Goal: Information Seeking & Learning: Learn about a topic

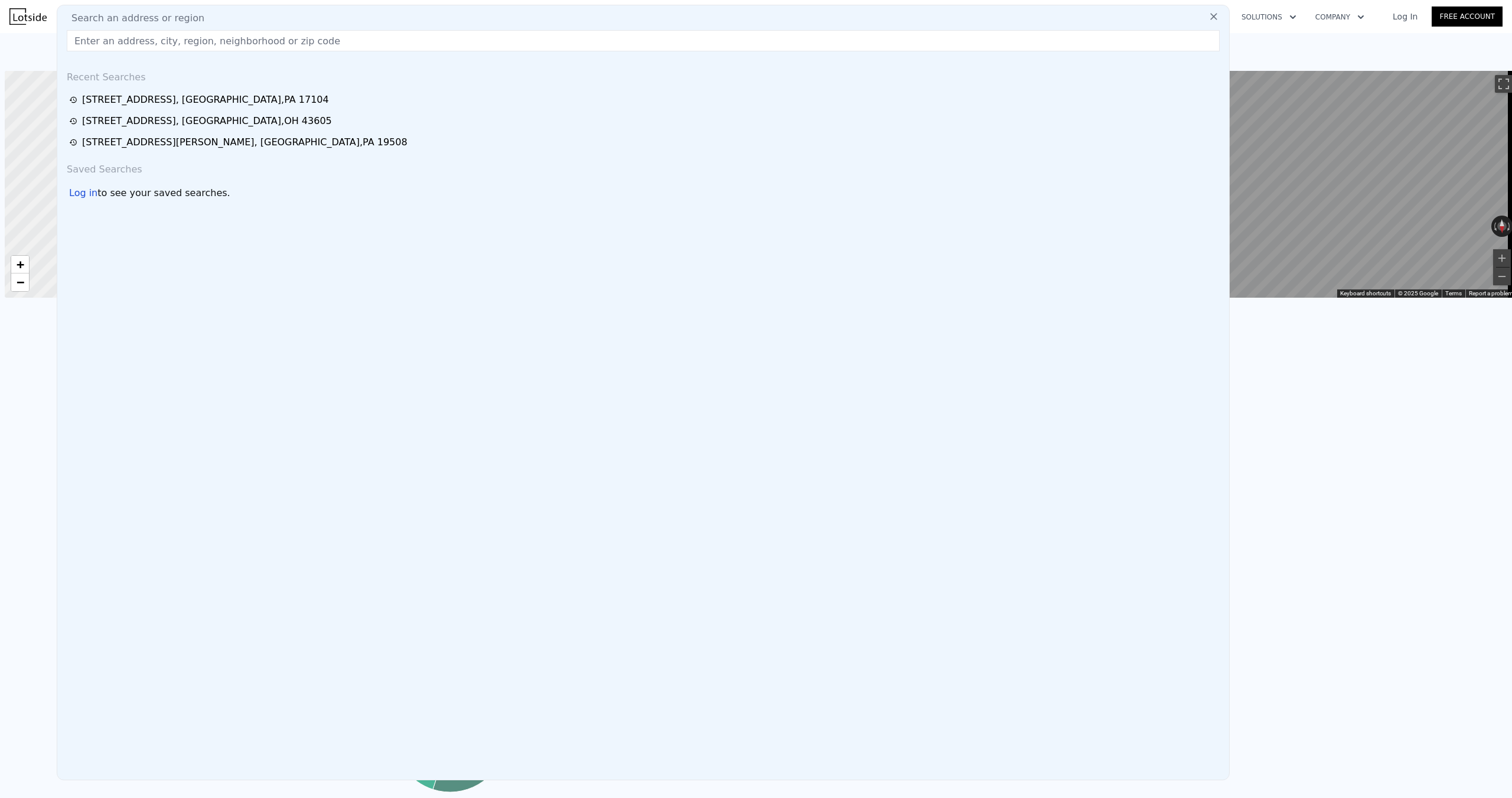
scroll to position [0, 4]
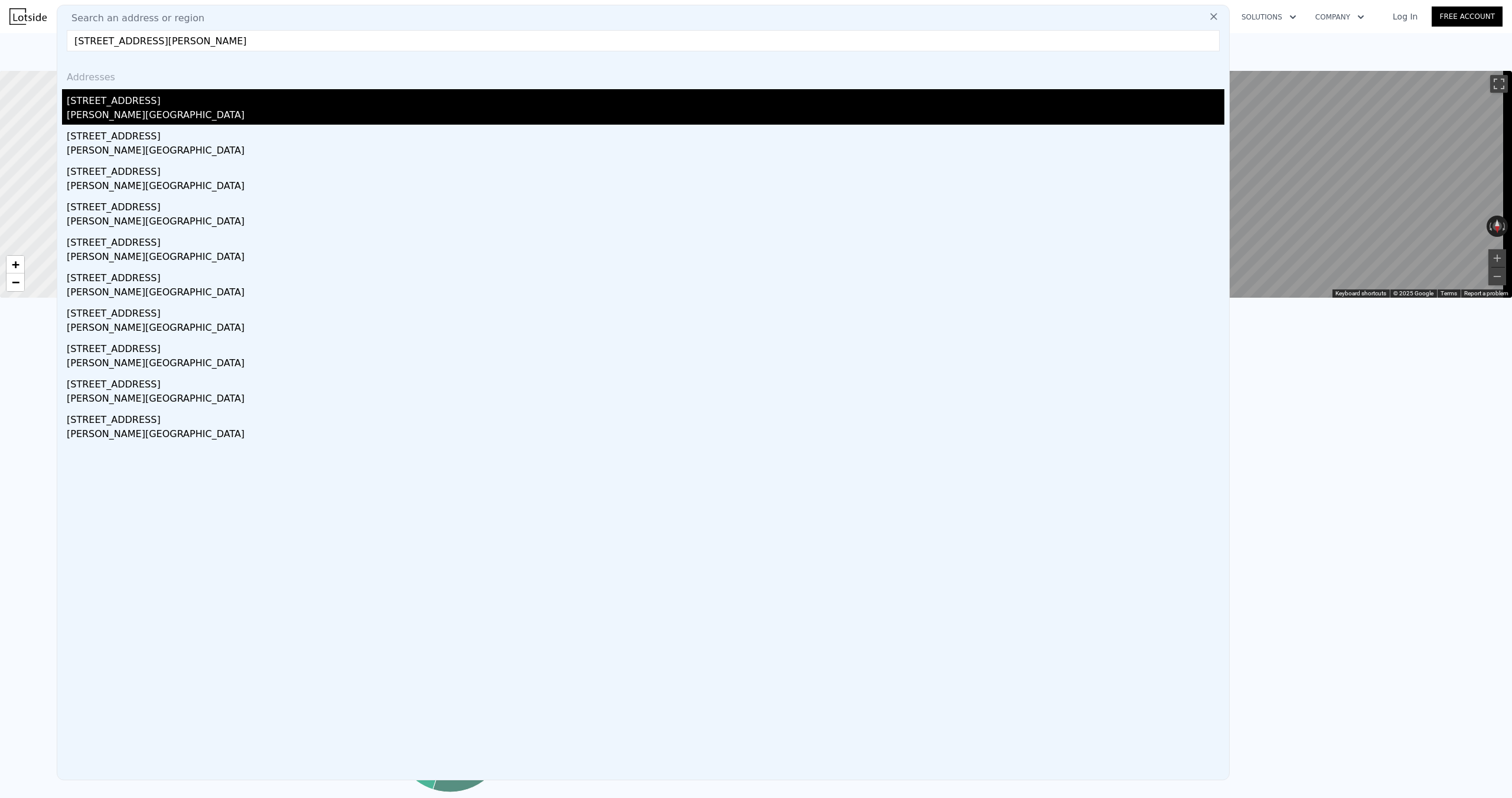
type input "[STREET_ADDRESS][PERSON_NAME]"
click at [218, 105] on div "[STREET_ADDRESS]" at bounding box center [645, 98] width 1157 height 19
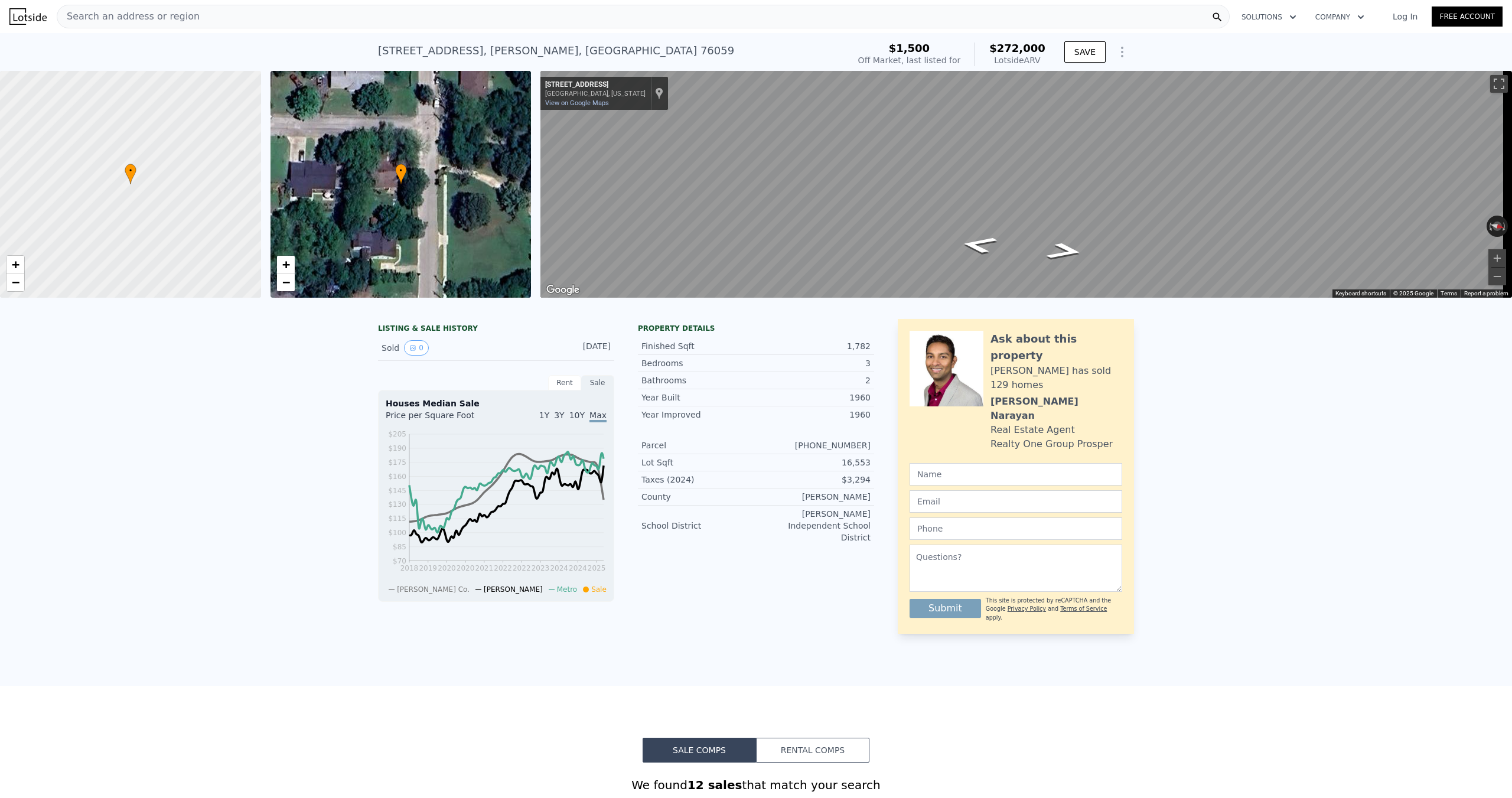
click at [115, 18] on span "Search an address or region" at bounding box center [128, 17] width 142 height 14
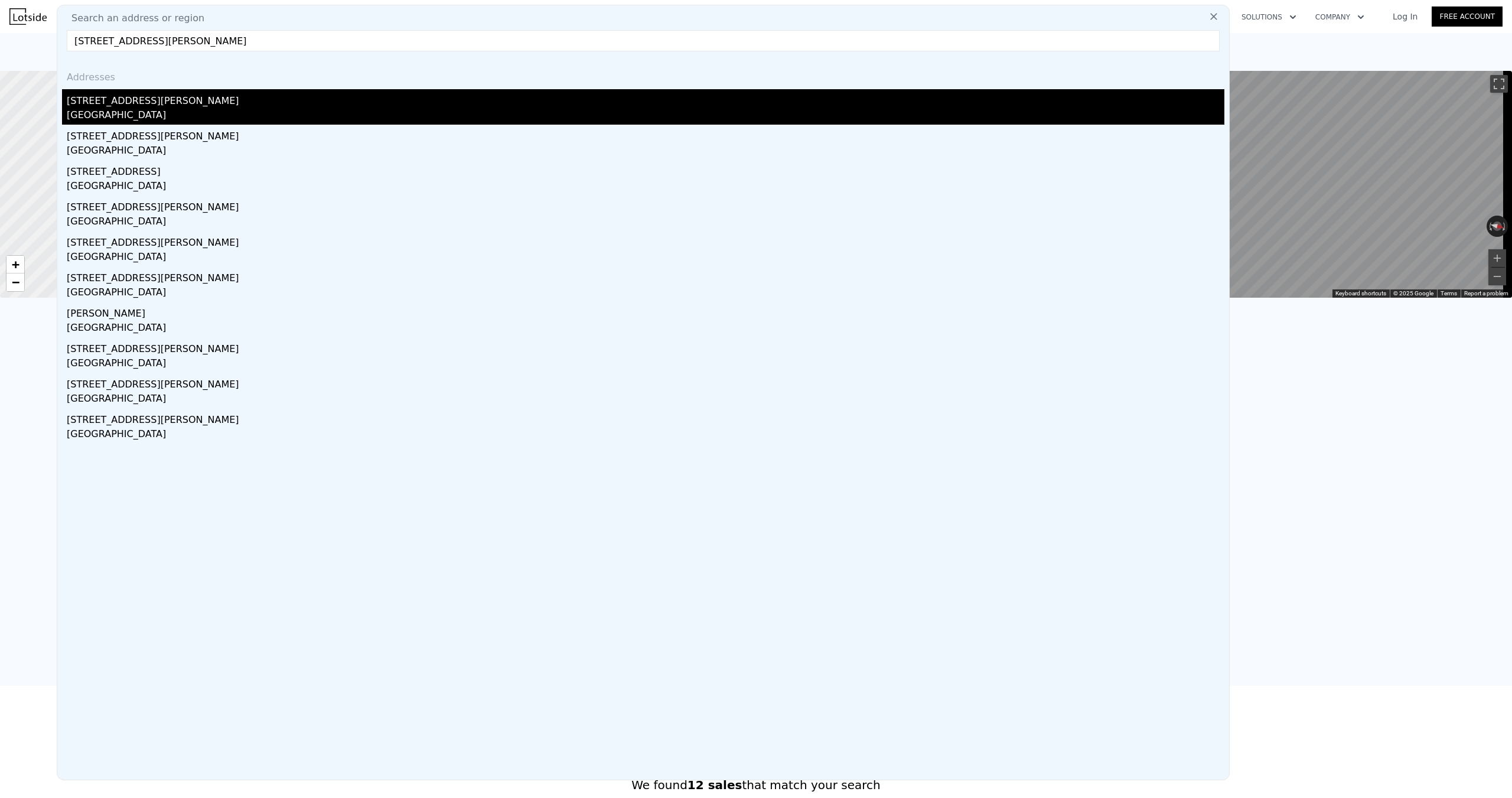
type input "[STREET_ADDRESS][PERSON_NAME]"
click at [146, 96] on div "[STREET_ADDRESS][PERSON_NAME]" at bounding box center [645, 98] width 1157 height 19
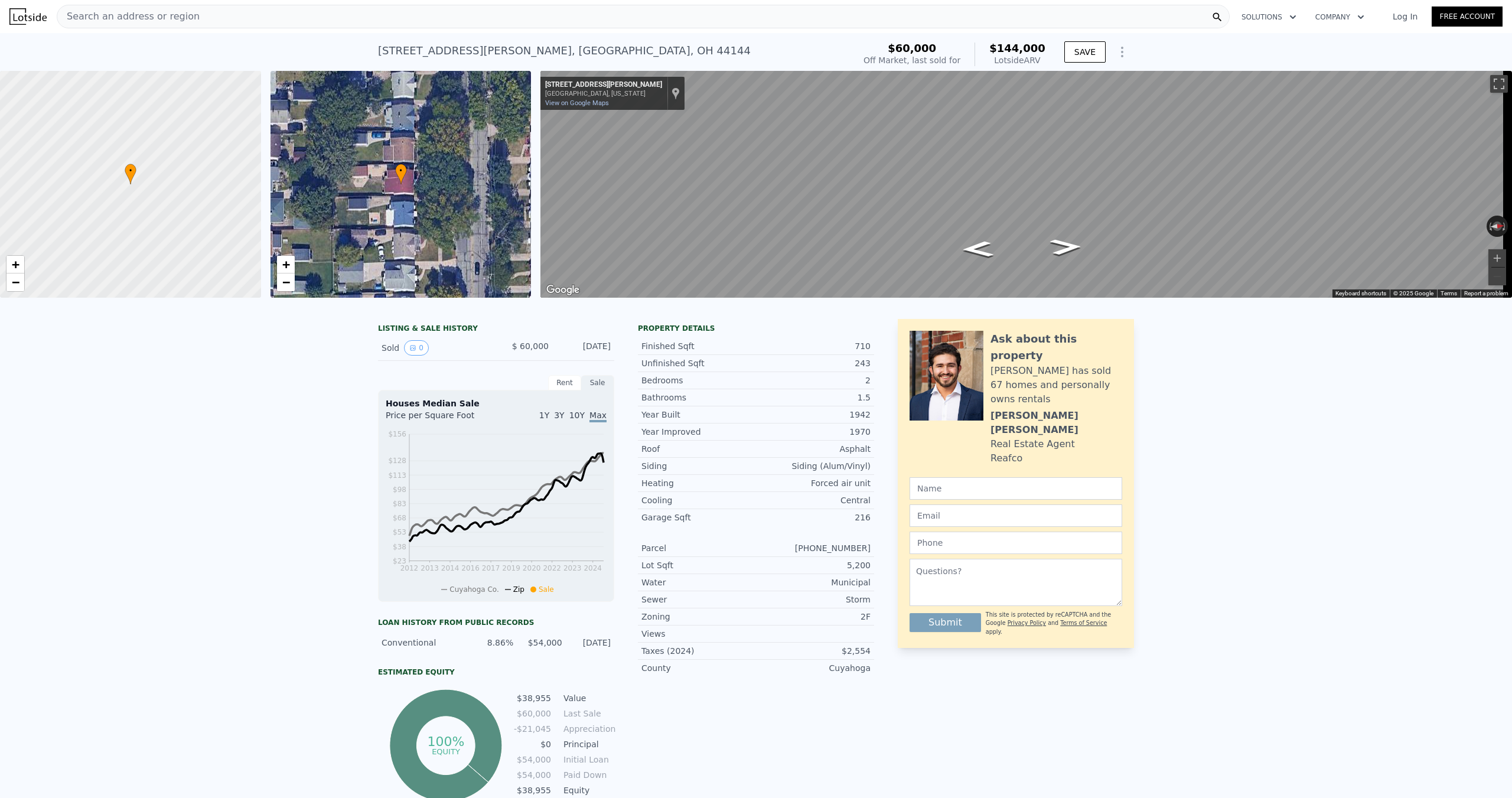
click at [186, 18] on div "Search an address or region" at bounding box center [643, 16] width 1173 height 24
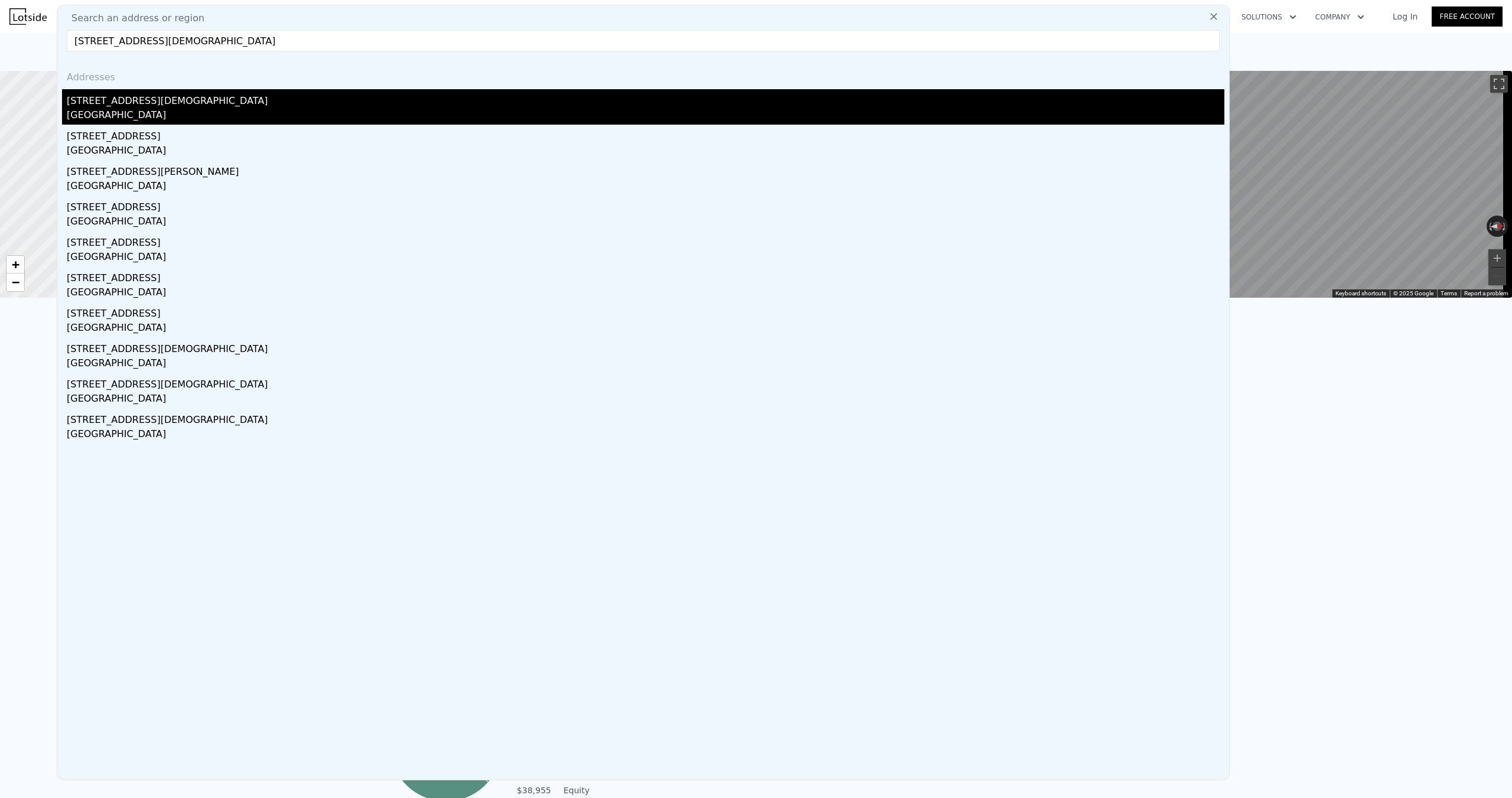
type input "[STREET_ADDRESS][DEMOGRAPHIC_DATA]"
click at [159, 98] on div "[STREET_ADDRESS][DEMOGRAPHIC_DATA]" at bounding box center [645, 98] width 1157 height 19
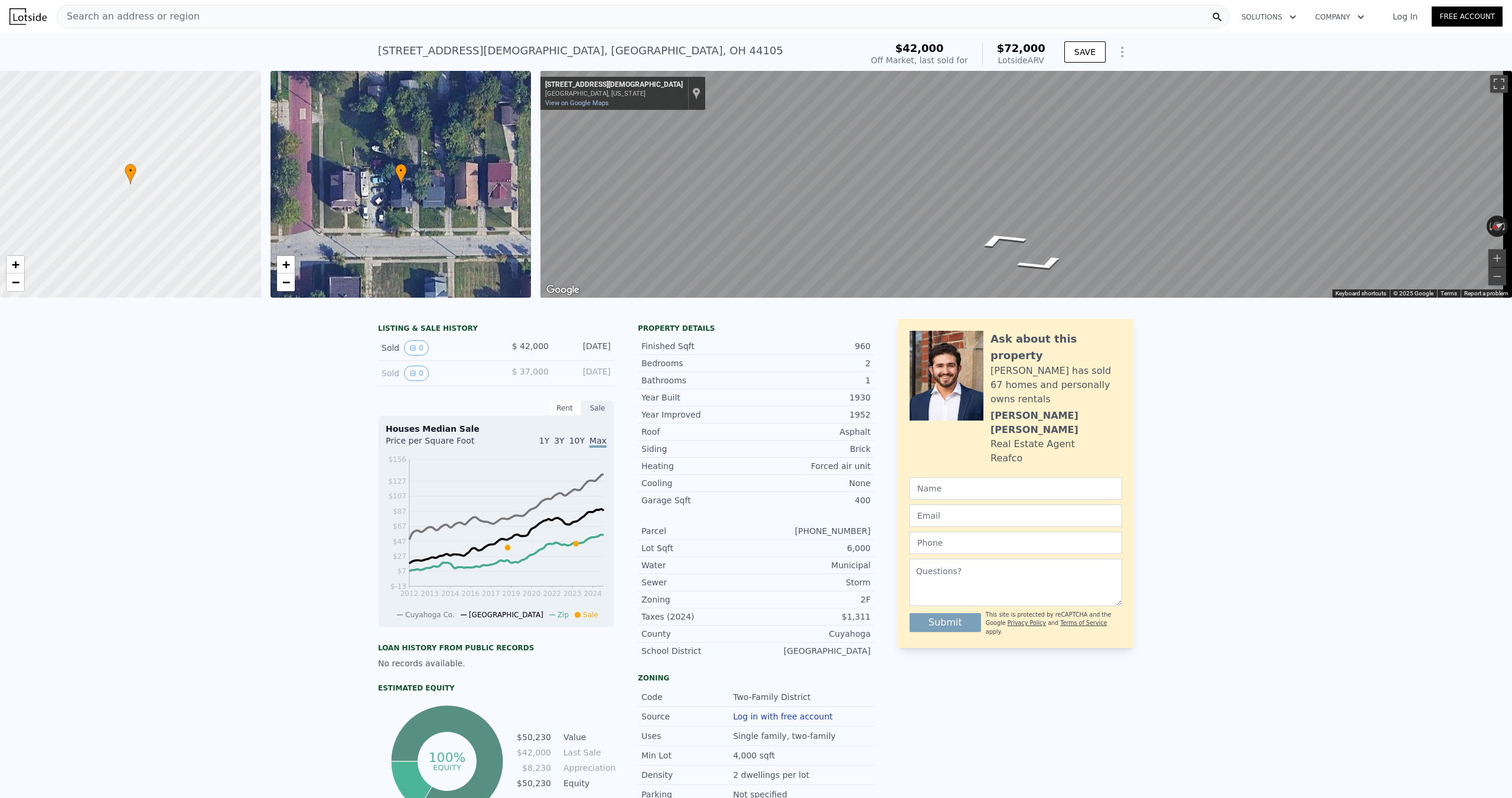
click at [98, 21] on span "Search an address or region" at bounding box center [128, 17] width 142 height 14
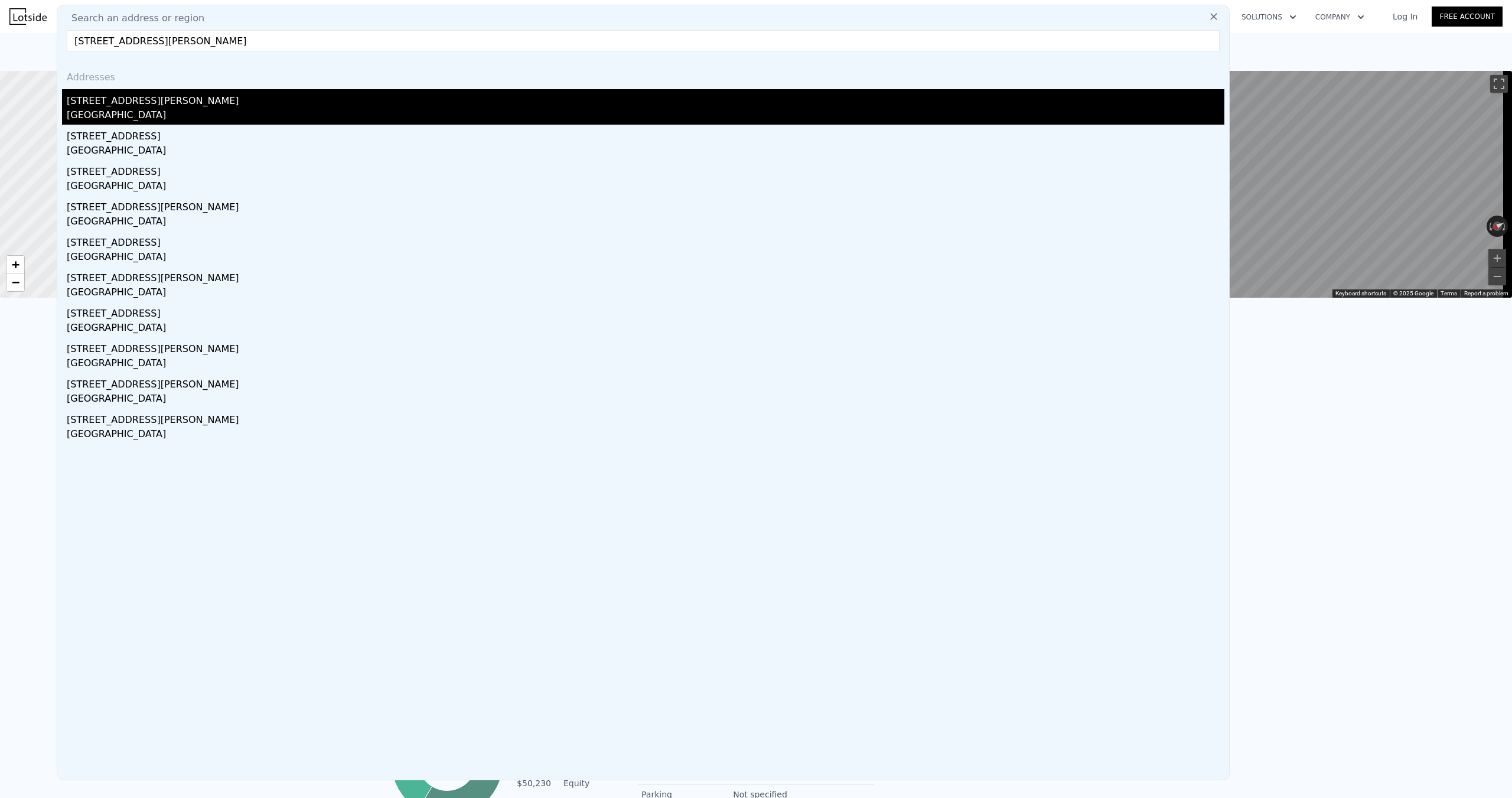
type input "[STREET_ADDRESS][PERSON_NAME]"
click at [101, 112] on div "[GEOGRAPHIC_DATA]" at bounding box center [645, 116] width 1157 height 17
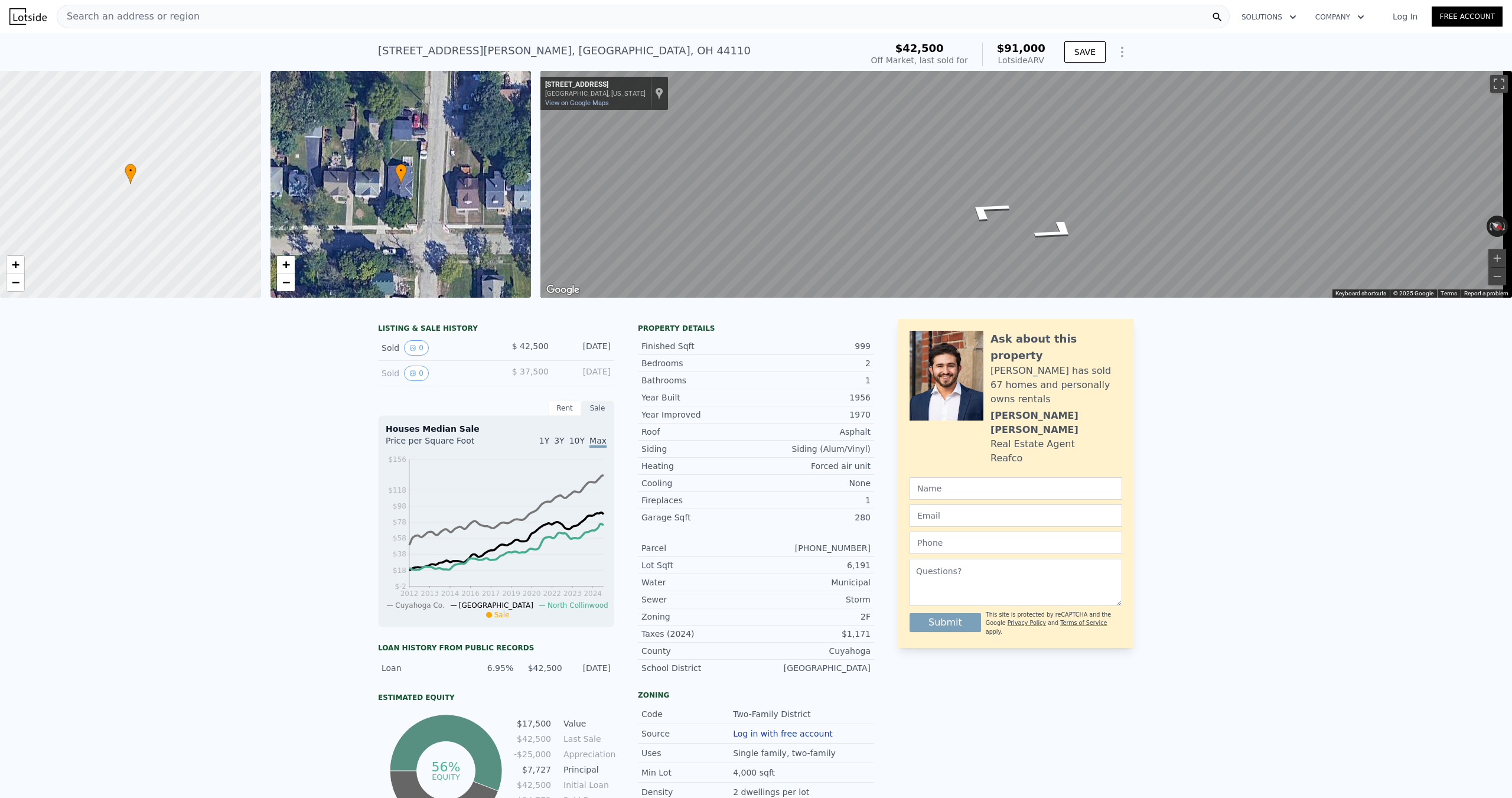
click at [768, 223] on div "Map" at bounding box center [1026, 184] width 972 height 227
click at [161, 17] on span "Search an address or region" at bounding box center [128, 17] width 142 height 14
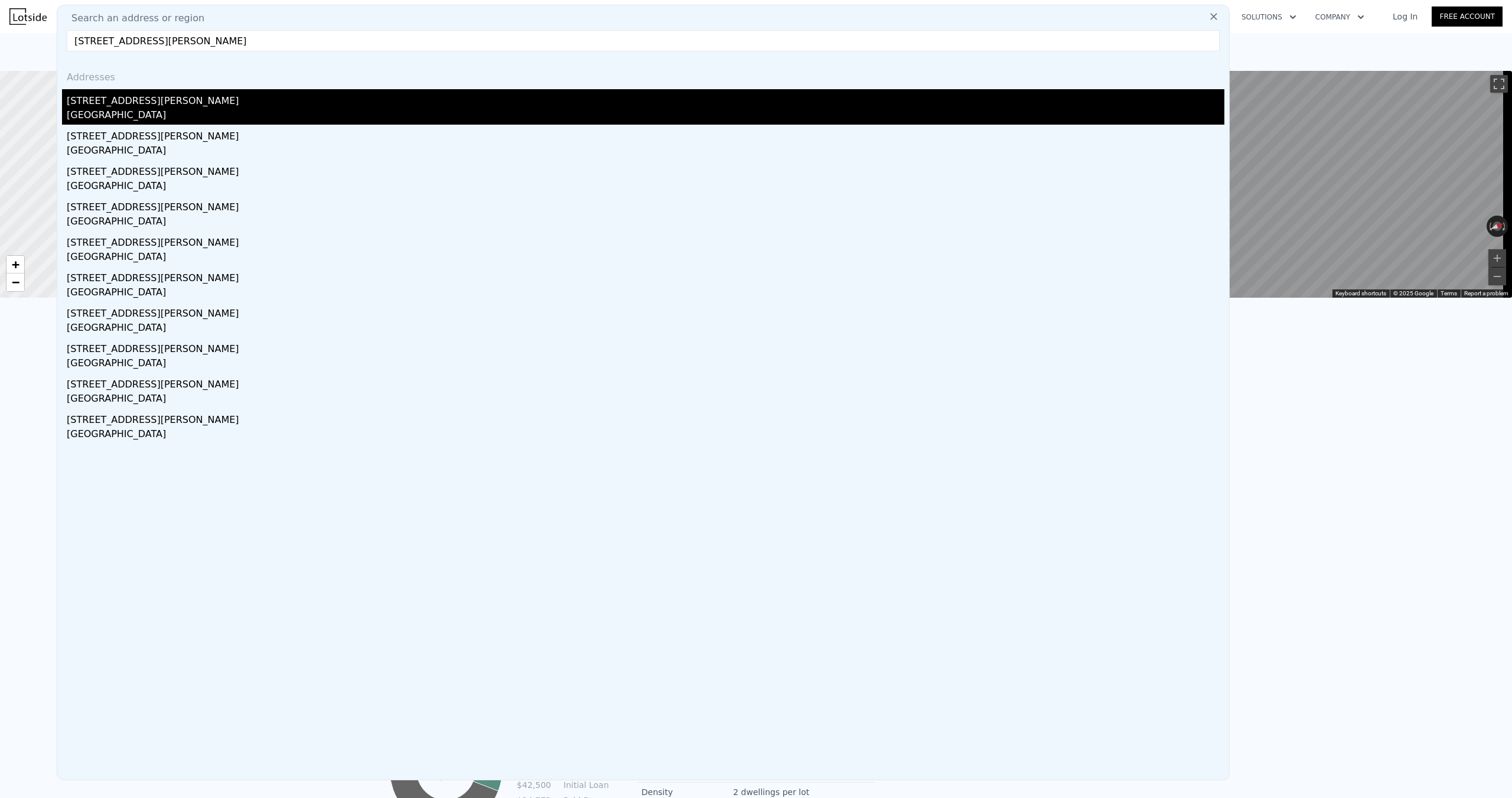
type input "[STREET_ADDRESS][PERSON_NAME]"
click at [150, 103] on div "[STREET_ADDRESS][PERSON_NAME]" at bounding box center [645, 98] width 1157 height 19
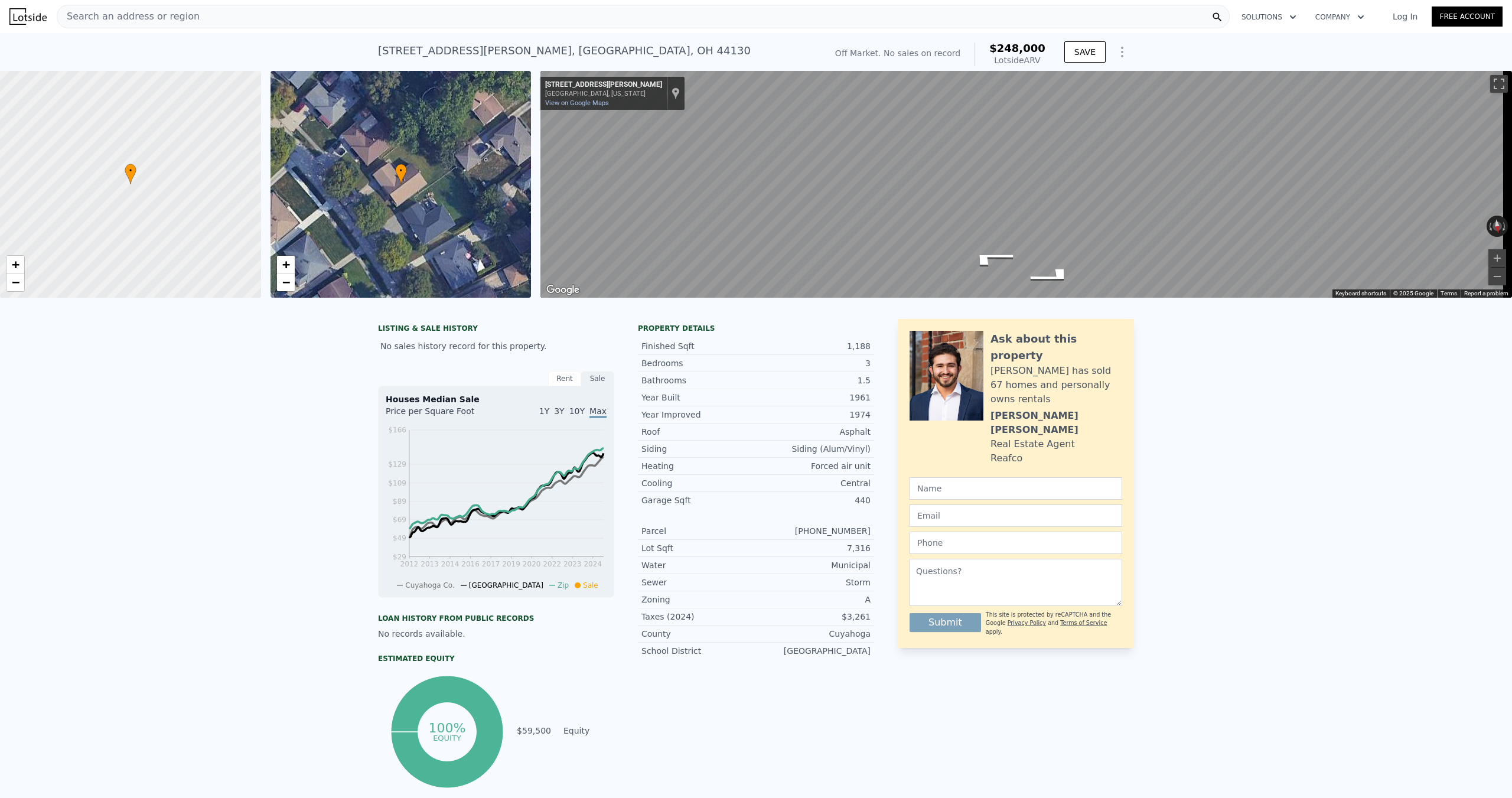
click at [181, 17] on span "Search an address or region" at bounding box center [128, 17] width 142 height 14
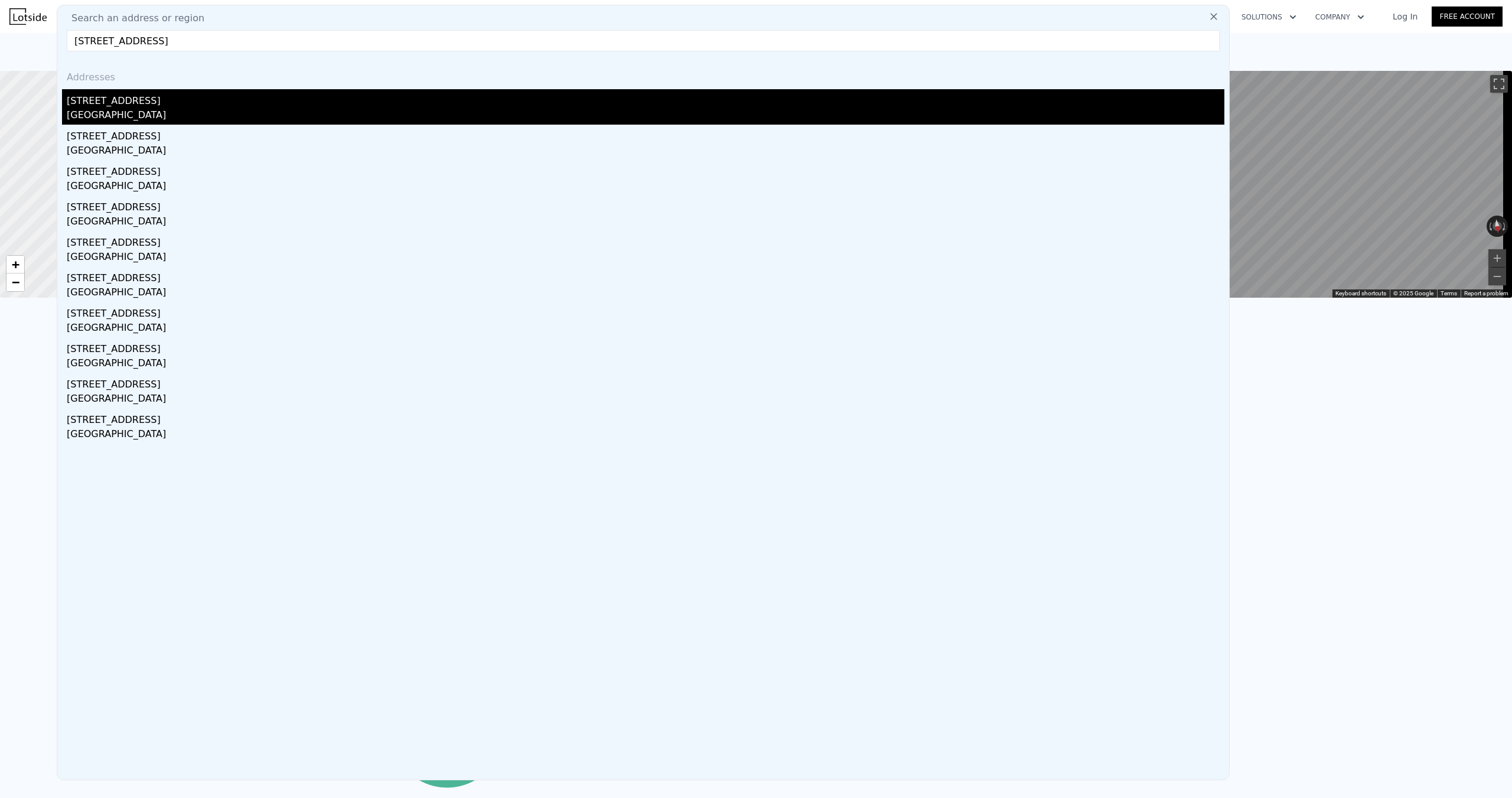
type input "[STREET_ADDRESS]"
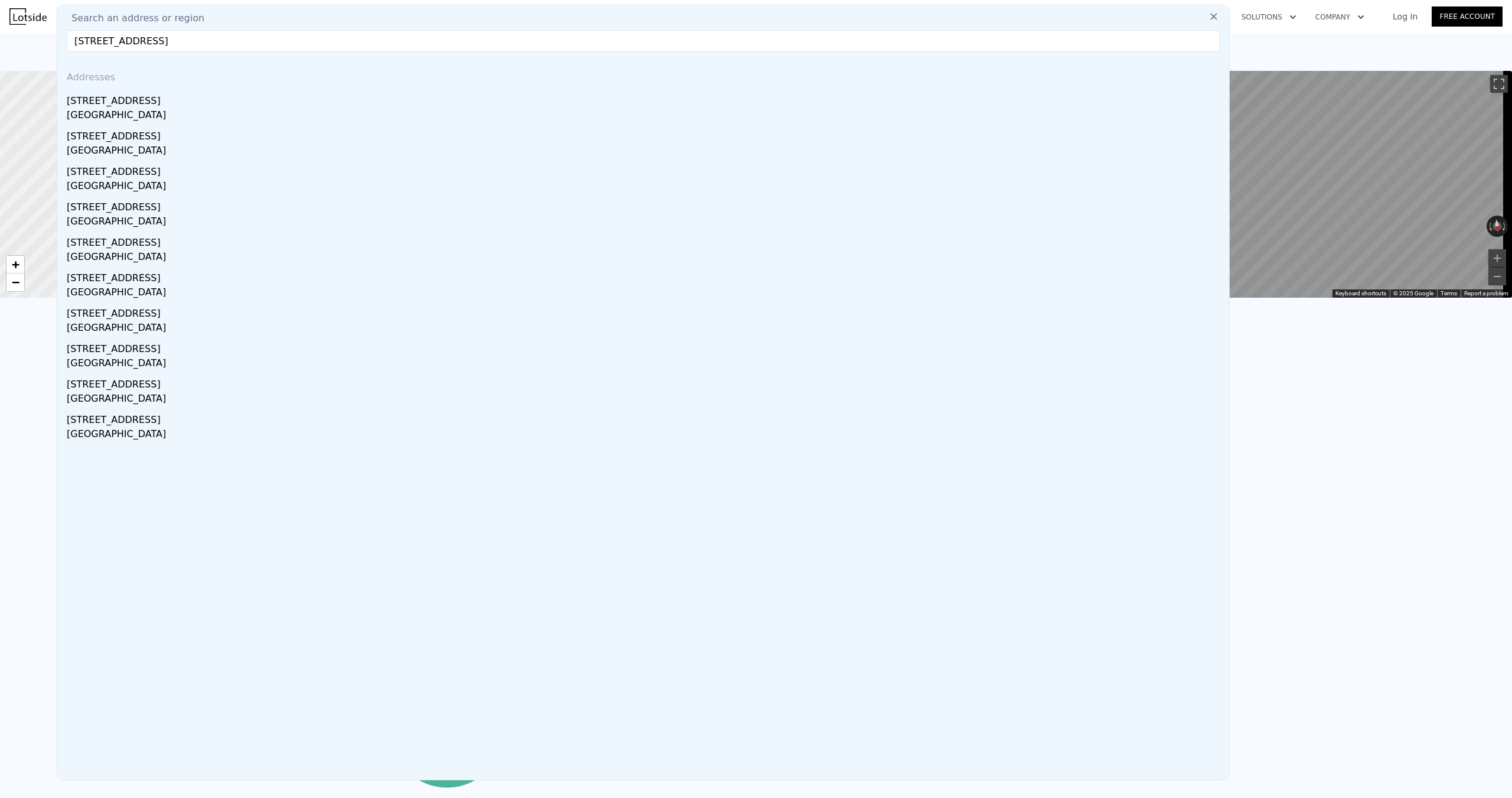
drag, startPoint x: 126, startPoint y: 100, endPoint x: 328, endPoint y: 163, distance: 211.6
click at [126, 100] on div "[STREET_ADDRESS]" at bounding box center [645, 98] width 1157 height 19
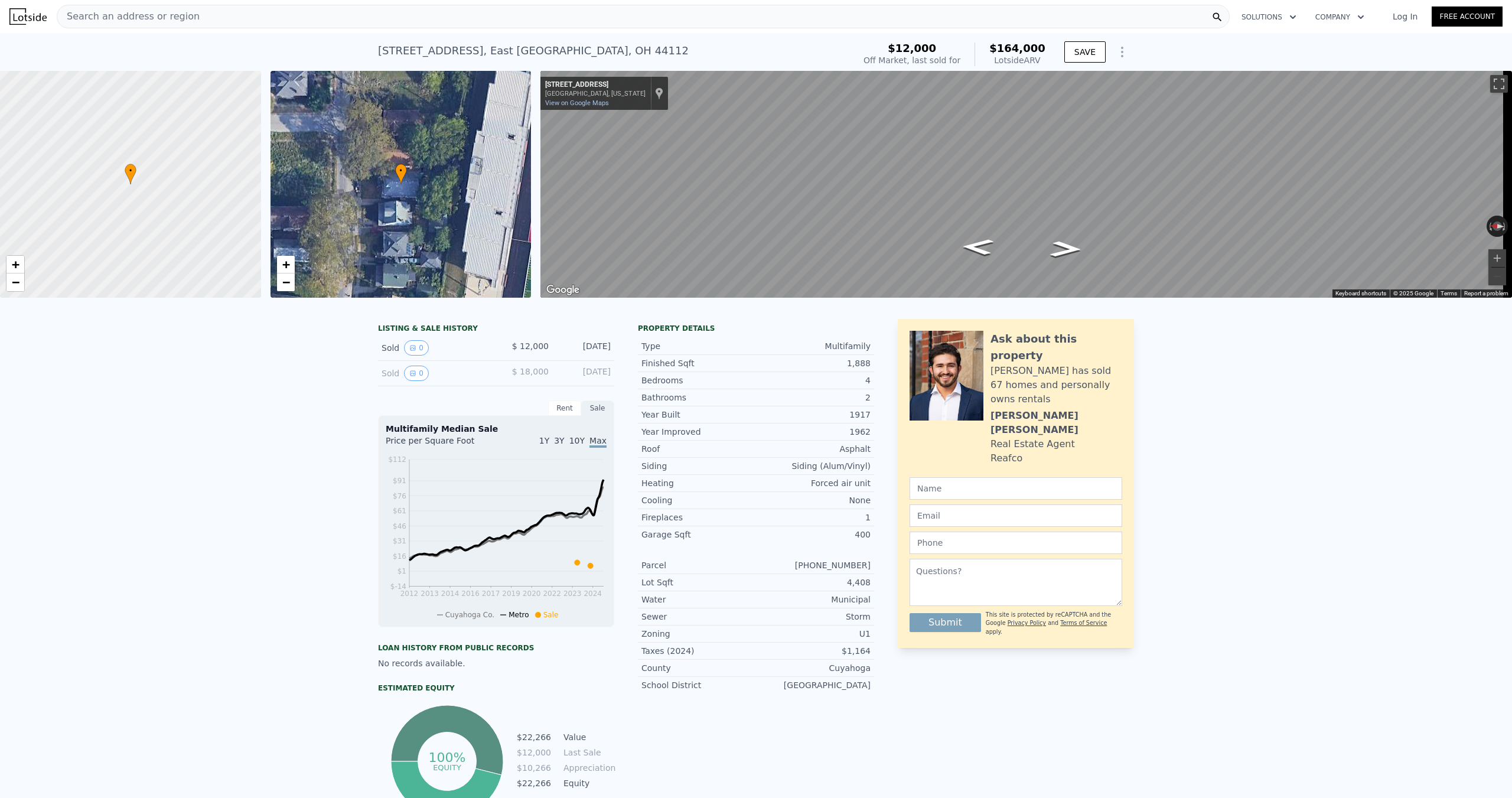
click at [149, 12] on span "Search an address or region" at bounding box center [128, 17] width 142 height 14
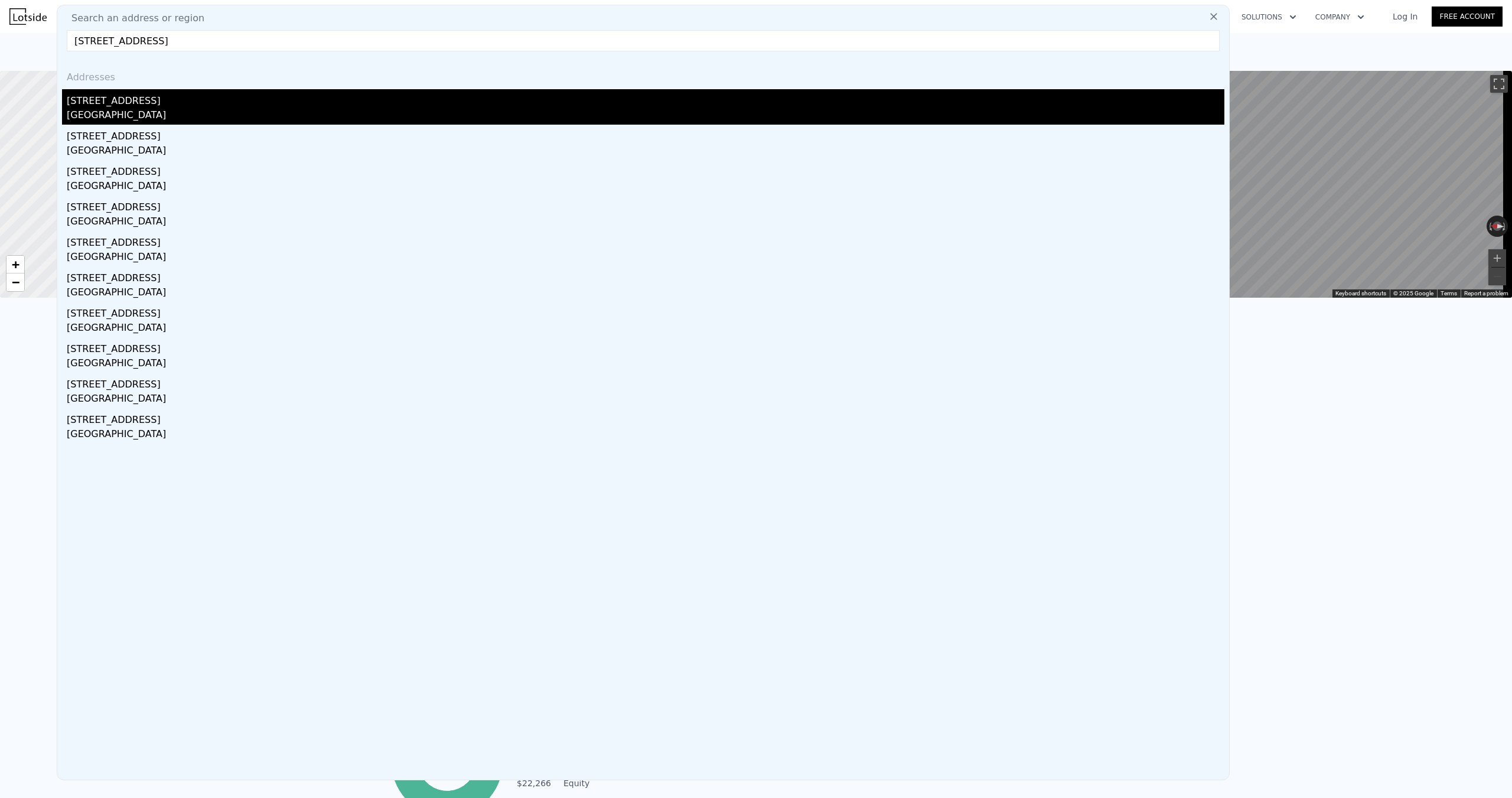
type input "[STREET_ADDRESS]"
click at [98, 109] on div "[GEOGRAPHIC_DATA]" at bounding box center [645, 116] width 1157 height 17
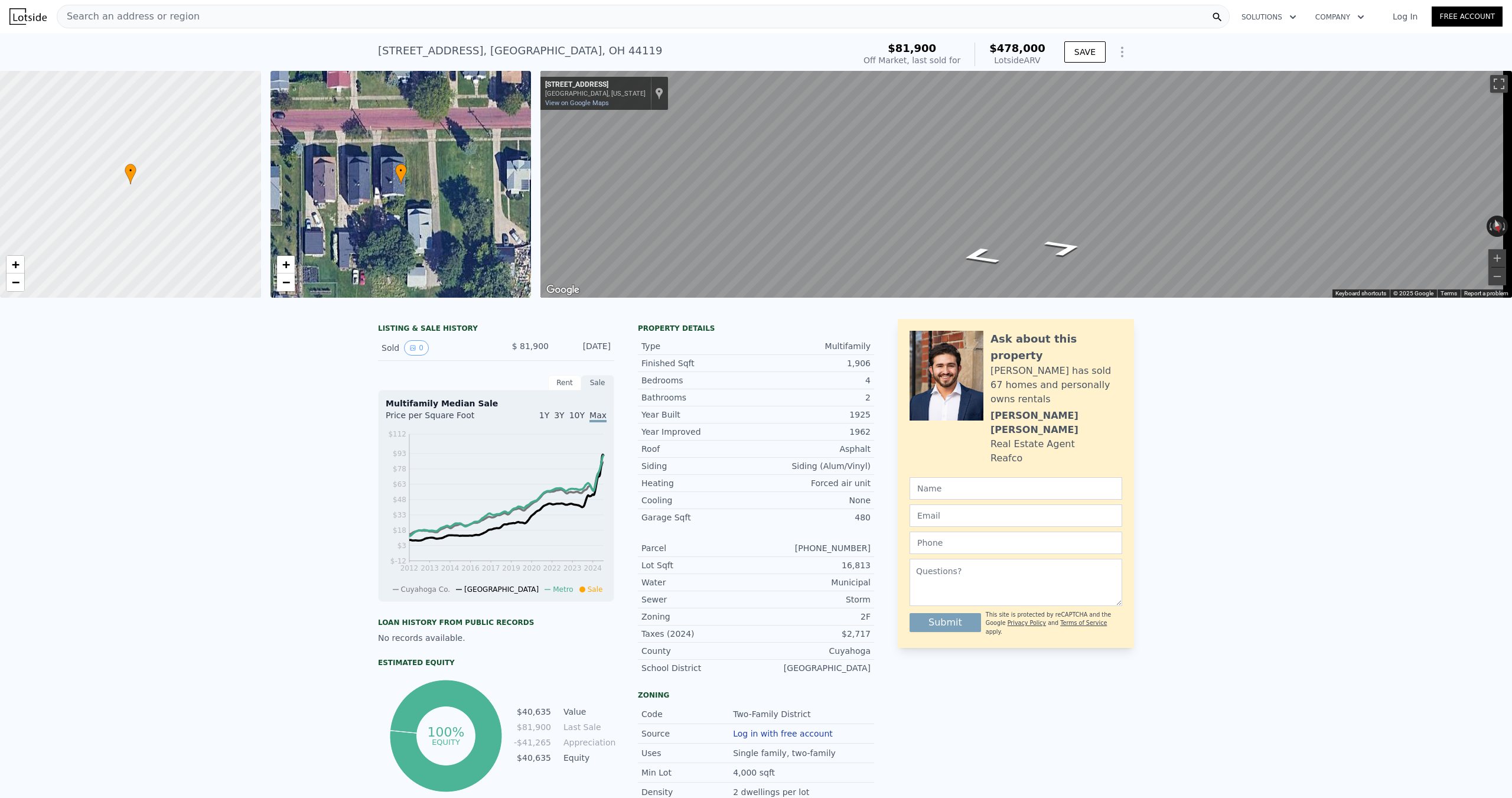
click at [147, 14] on span "Search an address or region" at bounding box center [128, 17] width 142 height 14
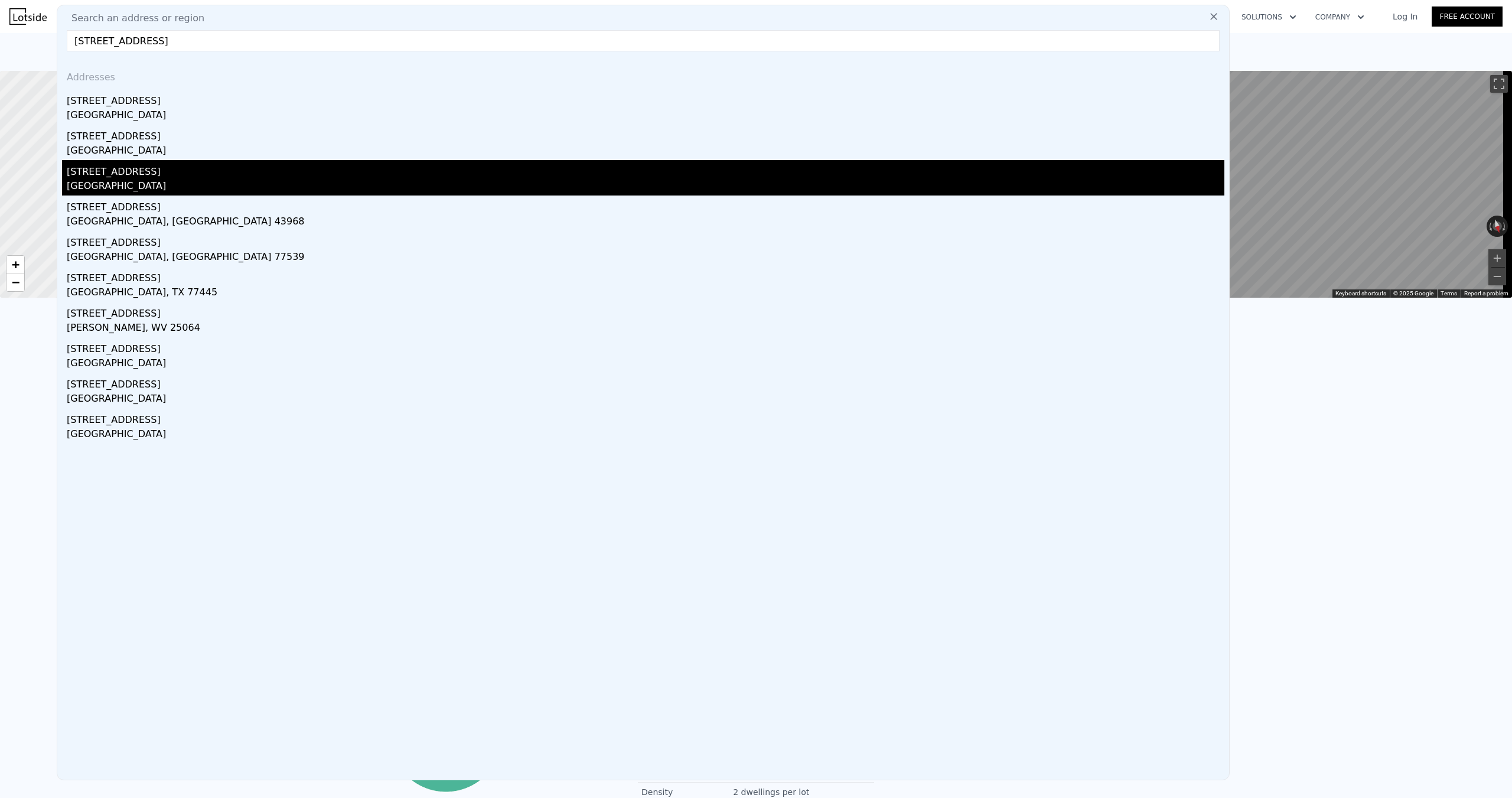
type input "[STREET_ADDRESS]"
click at [134, 179] on div "[STREET_ADDRESS]" at bounding box center [645, 169] width 1157 height 19
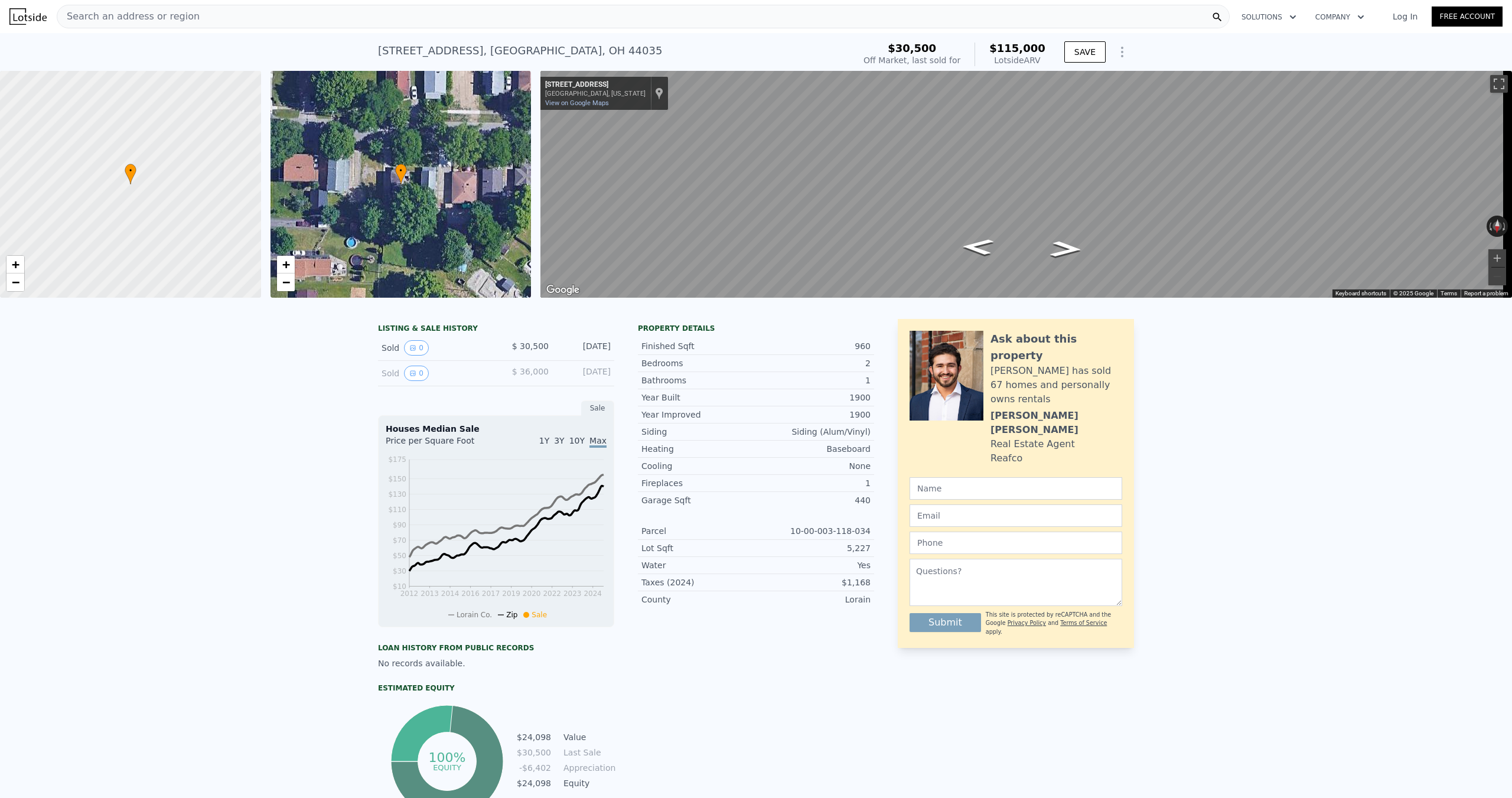
click at [161, 15] on span "Search an address or region" at bounding box center [128, 17] width 142 height 14
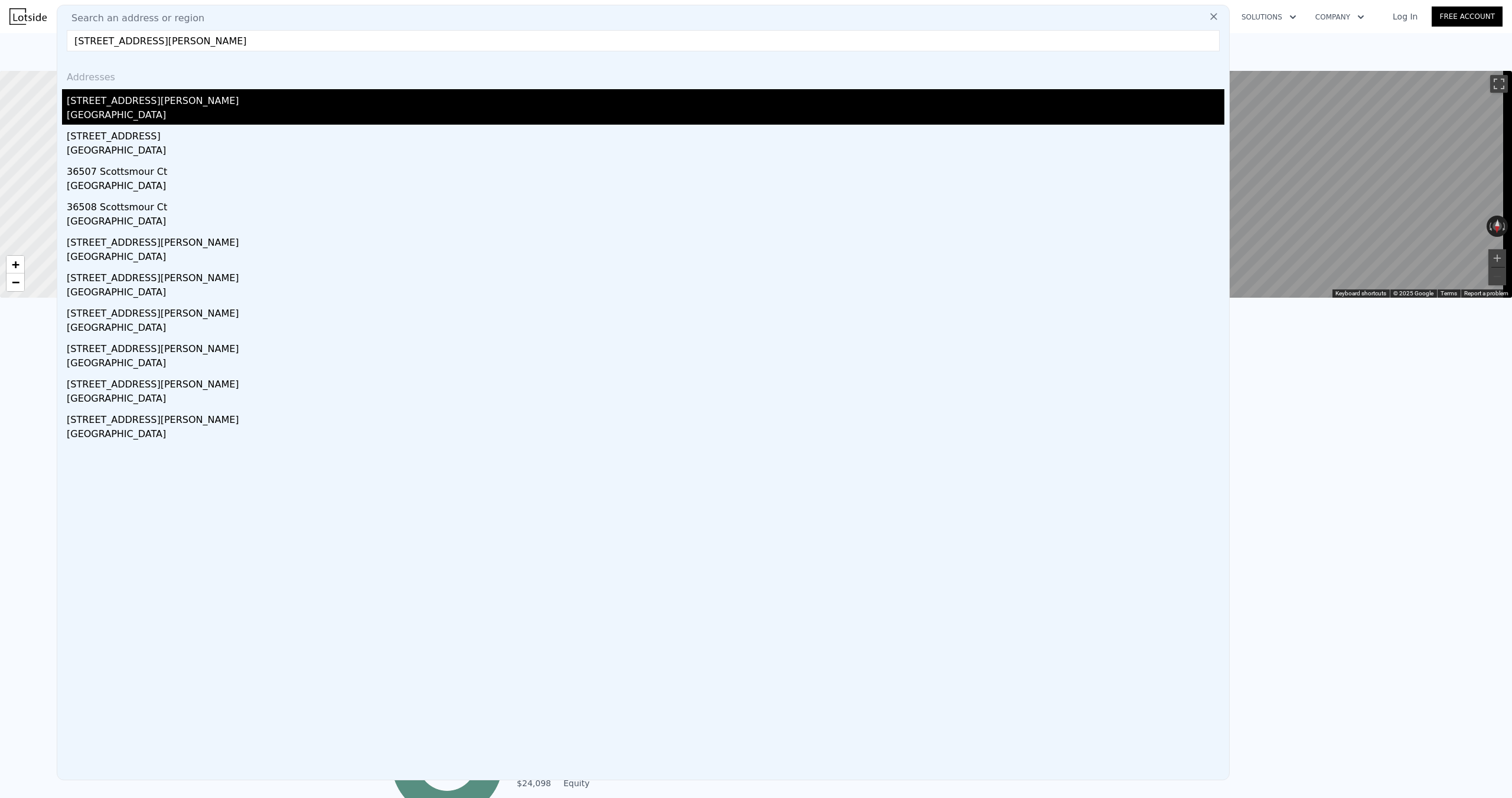
type input "[STREET_ADDRESS][PERSON_NAME]"
click at [134, 107] on div "[STREET_ADDRESS][PERSON_NAME]" at bounding box center [645, 98] width 1157 height 19
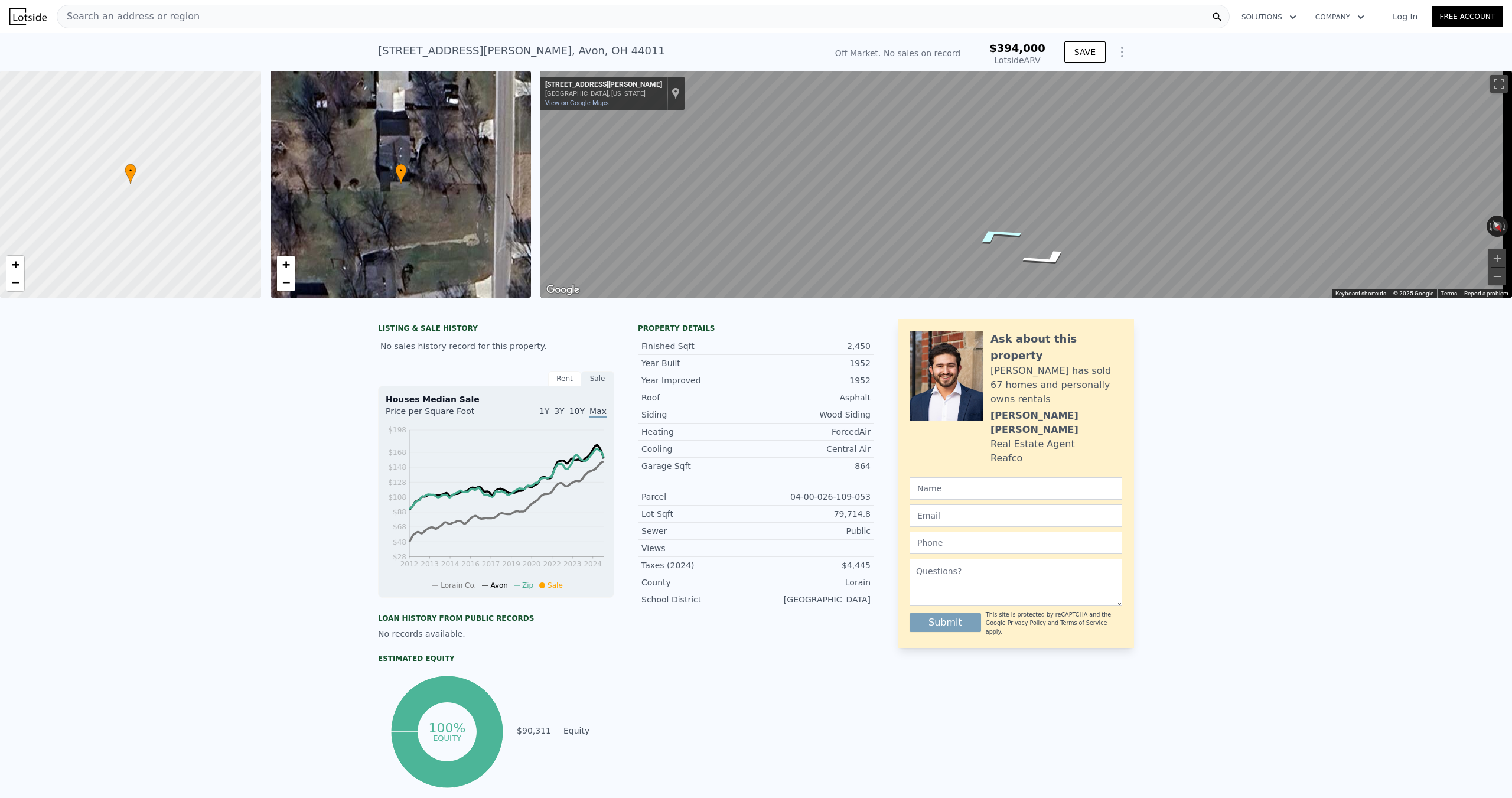
click at [1000, 230] on icon "Go South, Williams Ct" at bounding box center [996, 235] width 89 height 26
click at [1001, 231] on icon "Go South, Williams Ct" at bounding box center [996, 235] width 89 height 26
click at [187, 21] on div "Search an address or region" at bounding box center [643, 16] width 1173 height 24
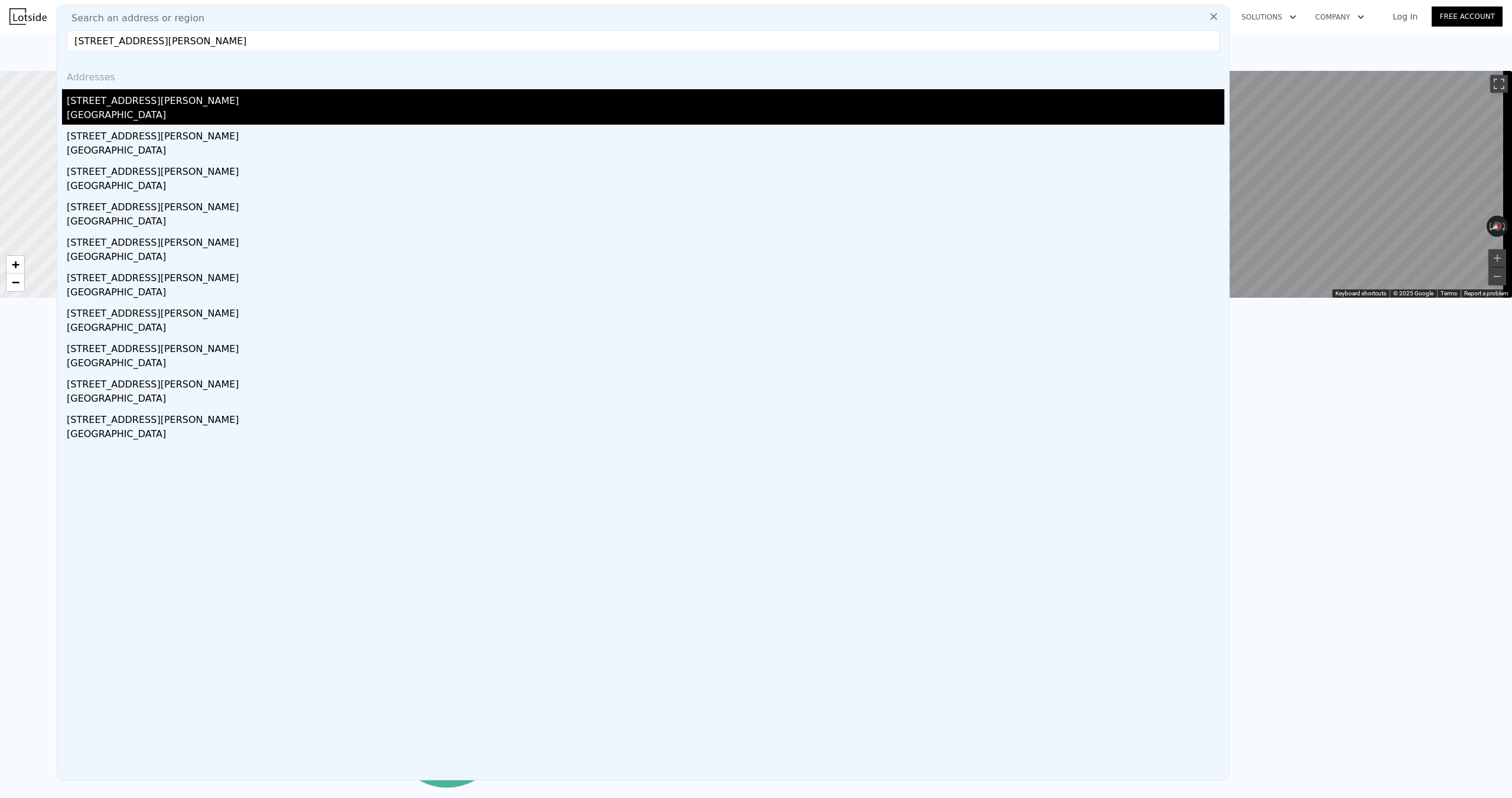
type input "[STREET_ADDRESS][PERSON_NAME]"
click at [132, 105] on div "[STREET_ADDRESS][PERSON_NAME]" at bounding box center [645, 98] width 1157 height 19
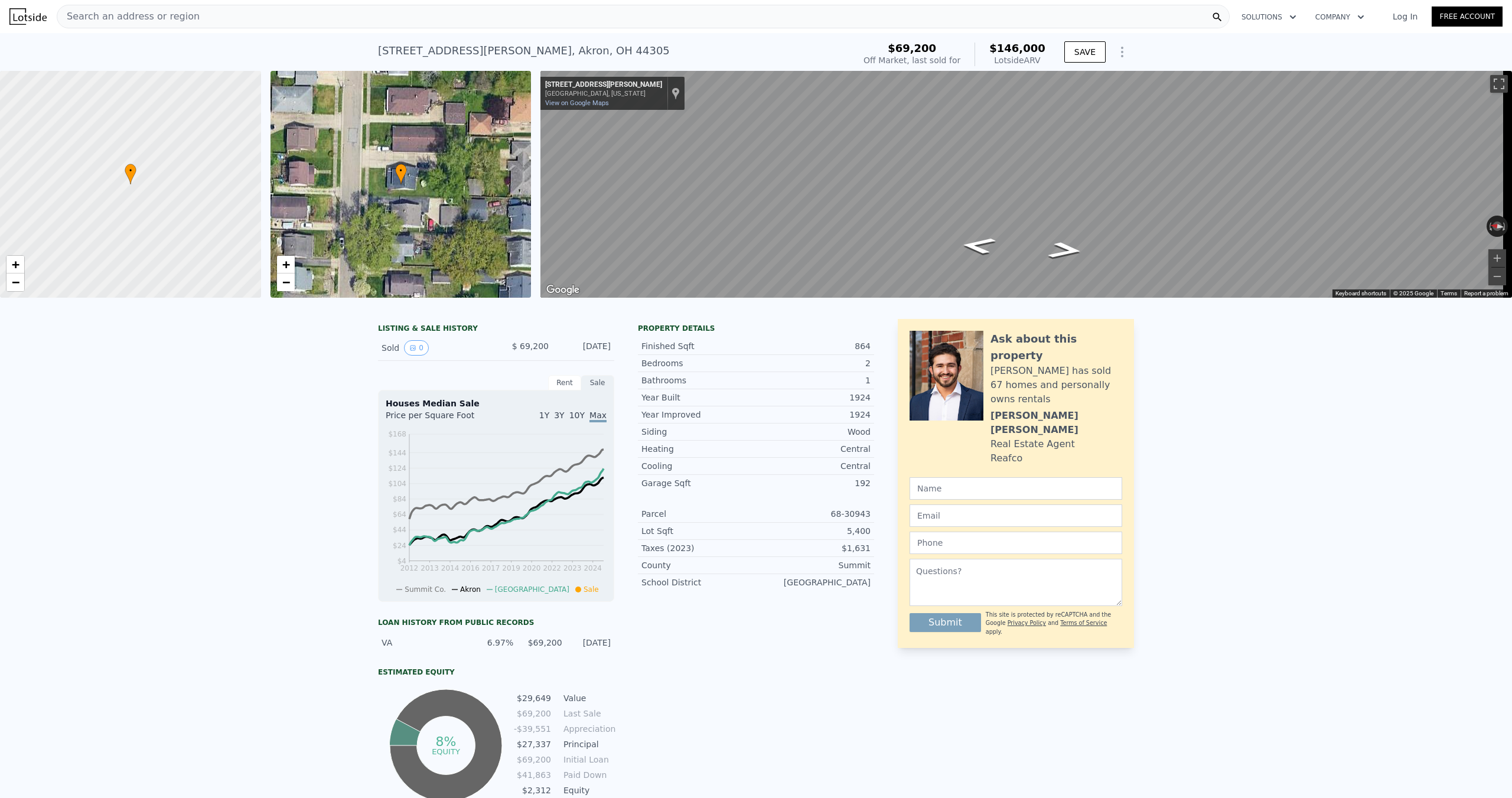
click at [100, 17] on span "Search an address or region" at bounding box center [128, 17] width 142 height 14
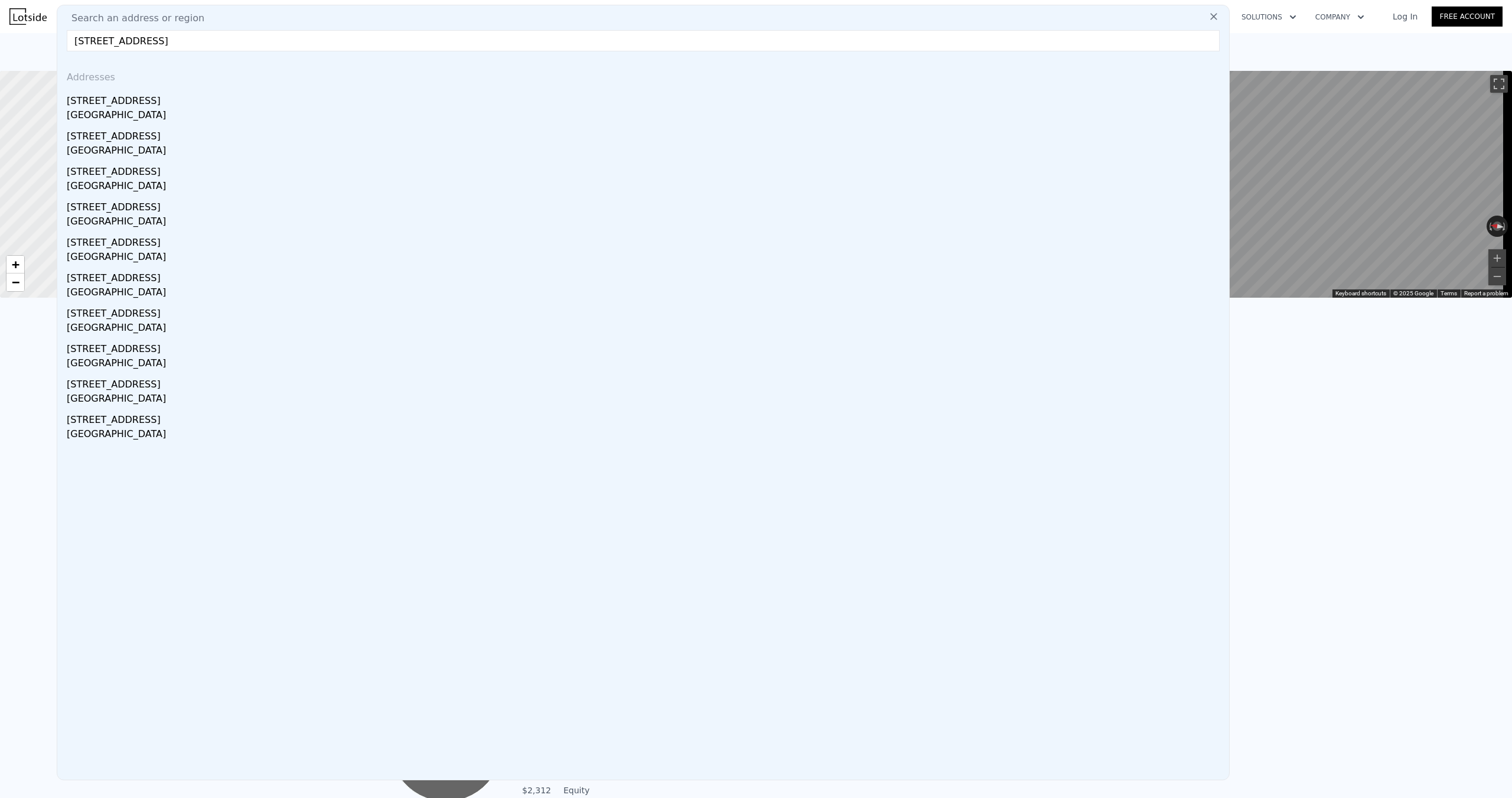
type input "[STREET_ADDRESS]"
click at [137, 107] on div "[STREET_ADDRESS]" at bounding box center [645, 98] width 1157 height 19
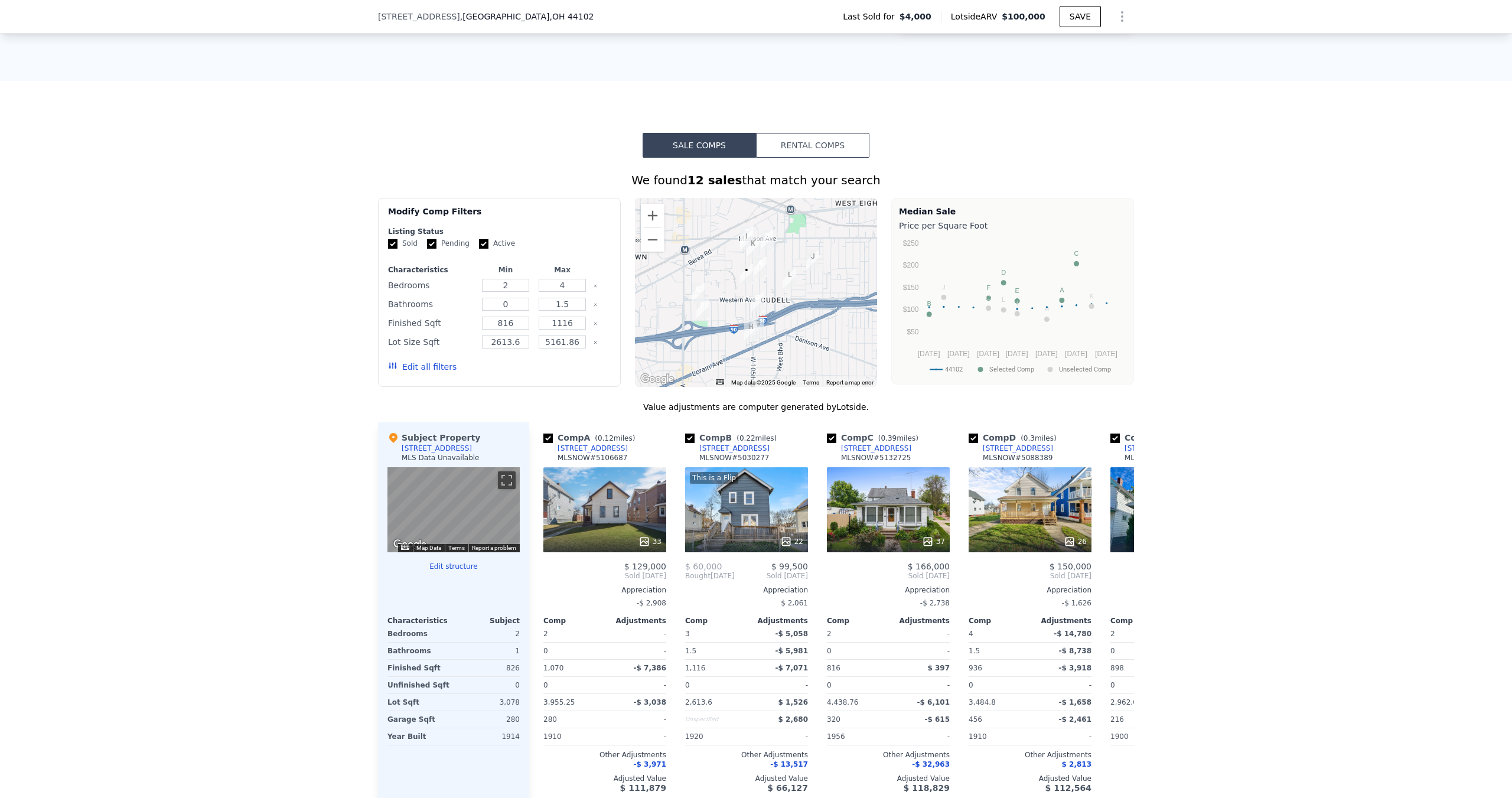
scroll to position [1000, 0]
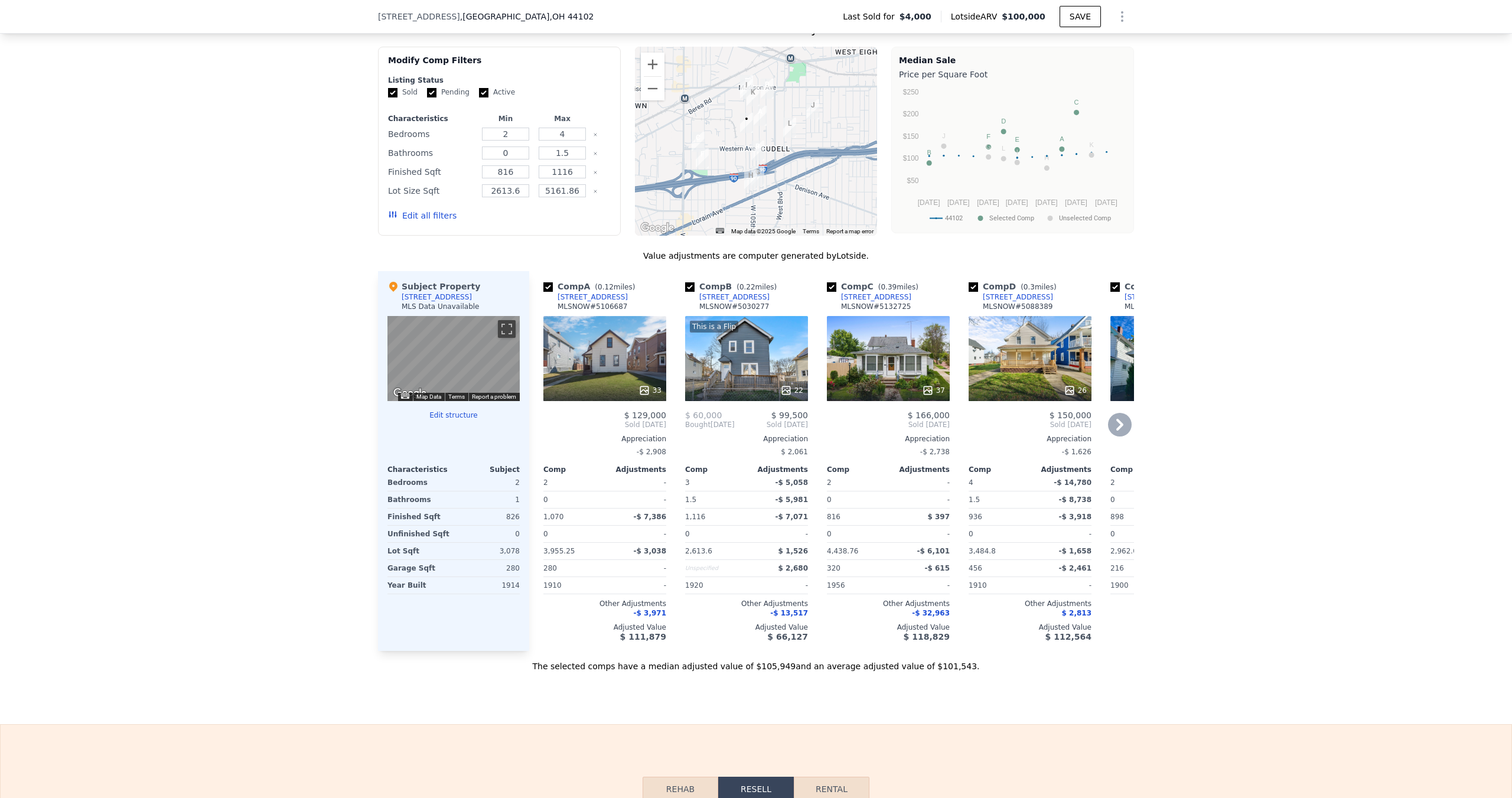
click at [629, 368] on div "33" at bounding box center [604, 359] width 123 height 85
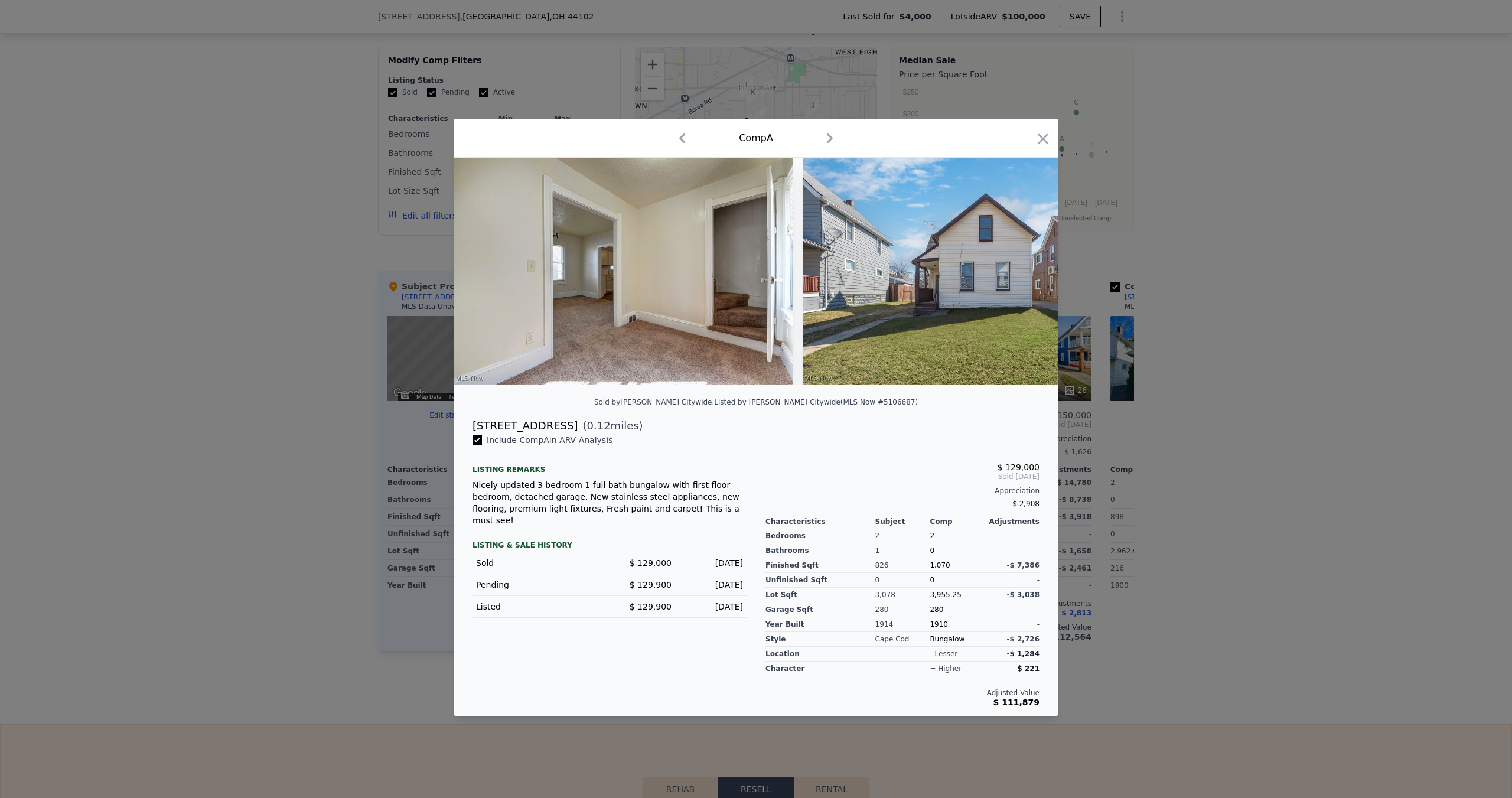
click at [209, 260] on div at bounding box center [756, 399] width 1512 height 798
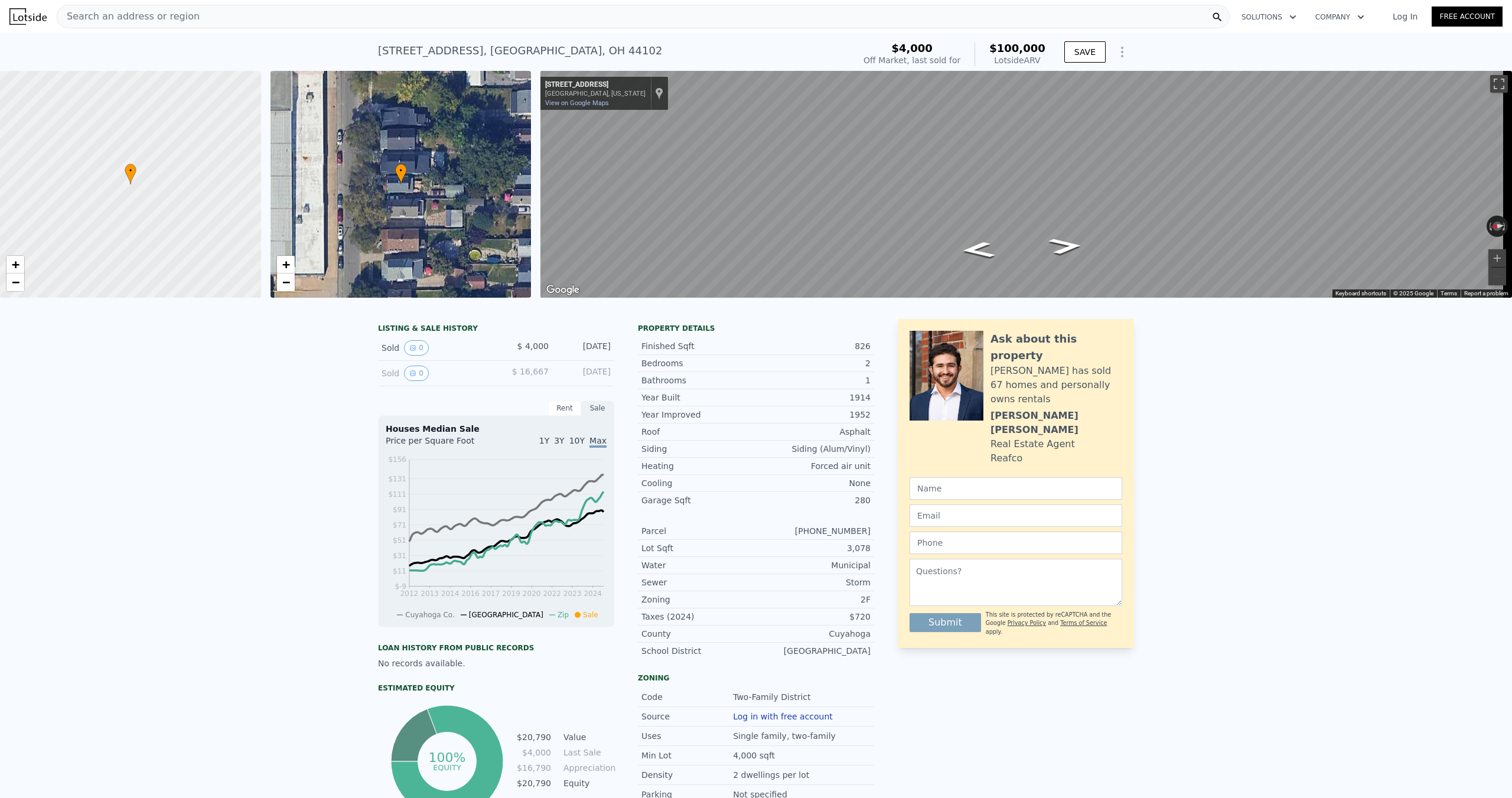
click at [131, 17] on span "Search an address or region" at bounding box center [128, 17] width 142 height 14
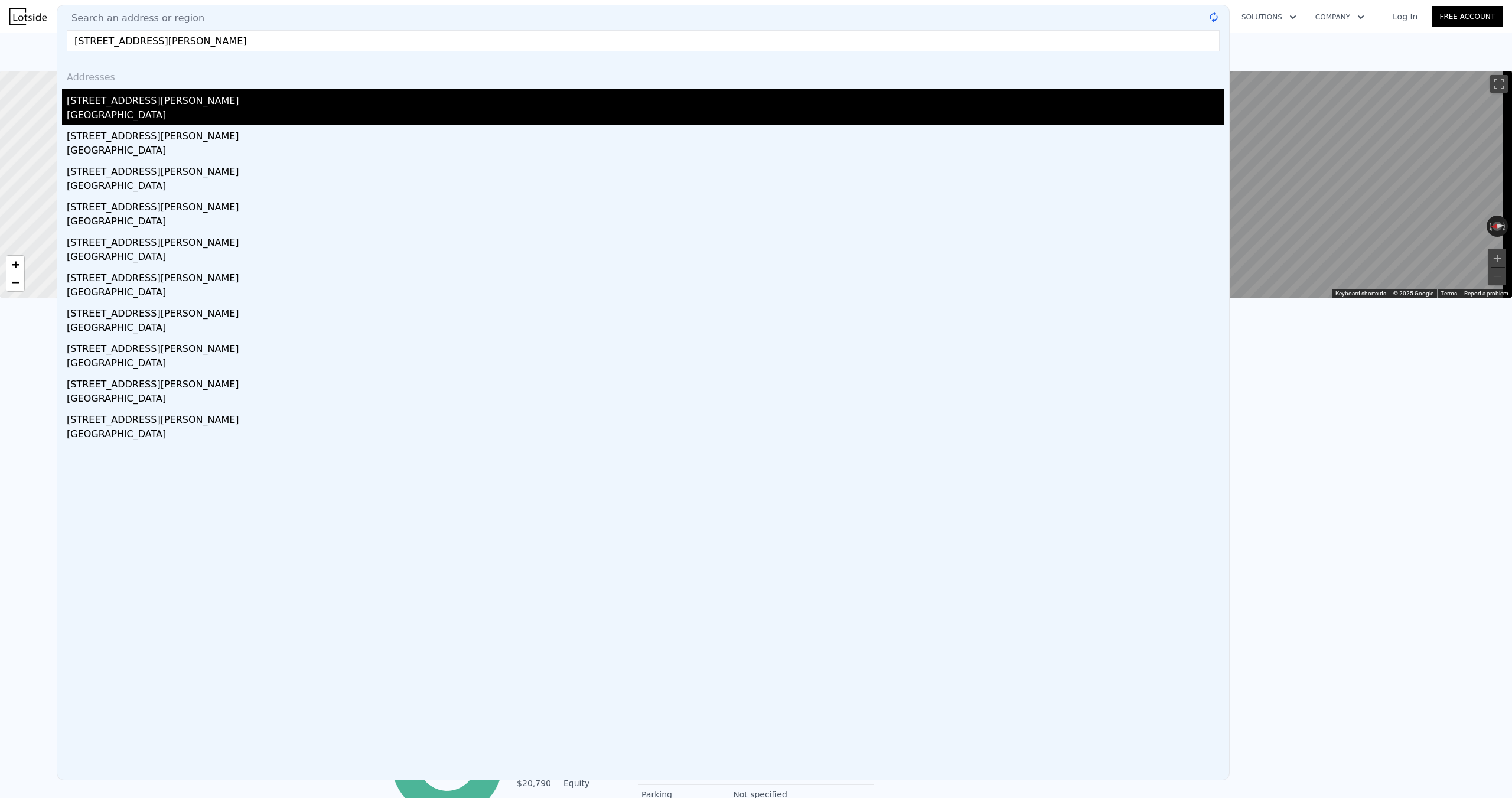
type input "[STREET_ADDRESS][PERSON_NAME]"
click at [154, 112] on div "[GEOGRAPHIC_DATA]" at bounding box center [645, 116] width 1157 height 17
type input "3"
type input "1"
type input "720"
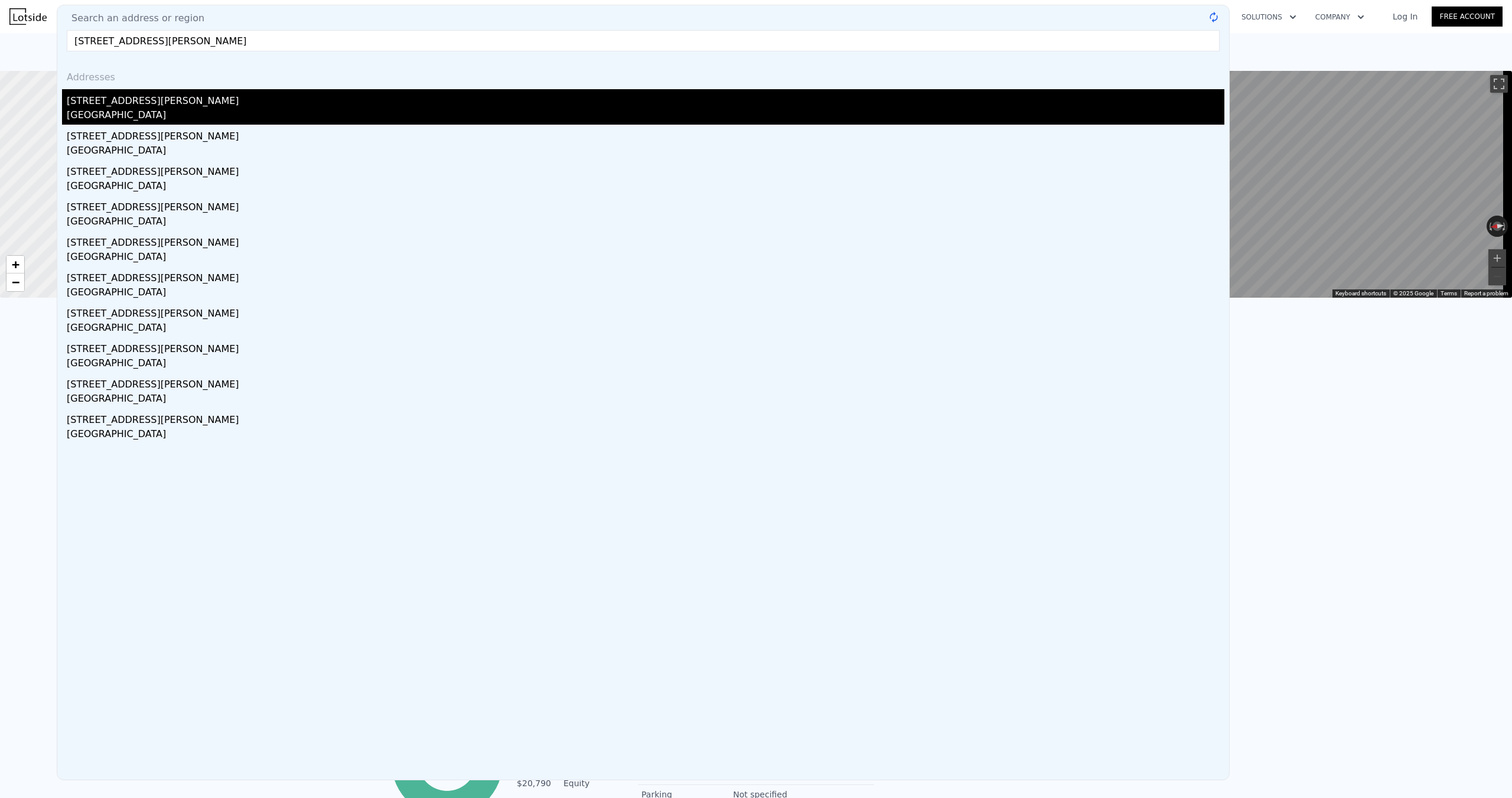
type input "1088"
type input "4791.6"
type input "8903.664"
type input "$ 146,000"
type input "$ 30,000"
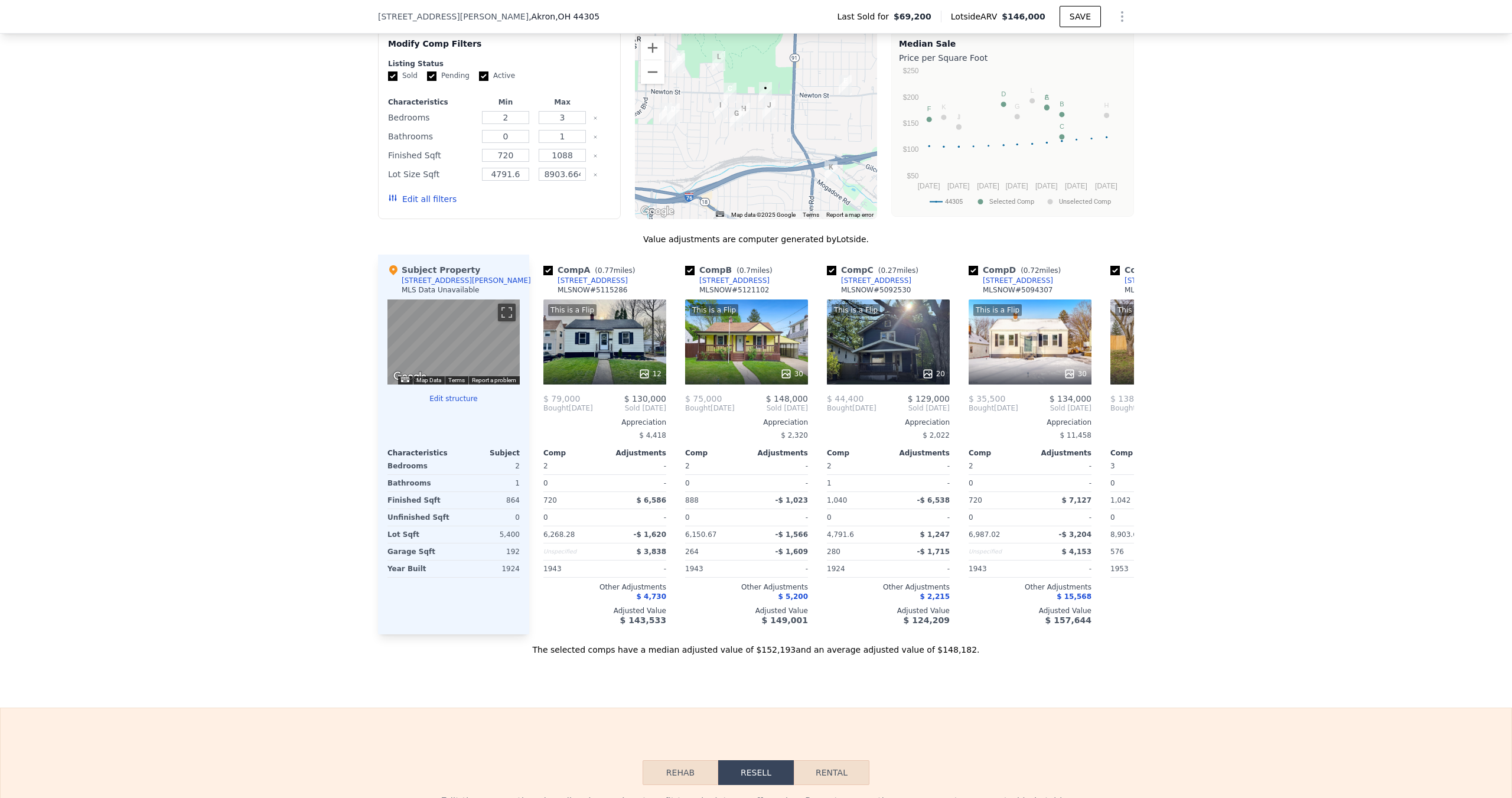
scroll to position [941, 0]
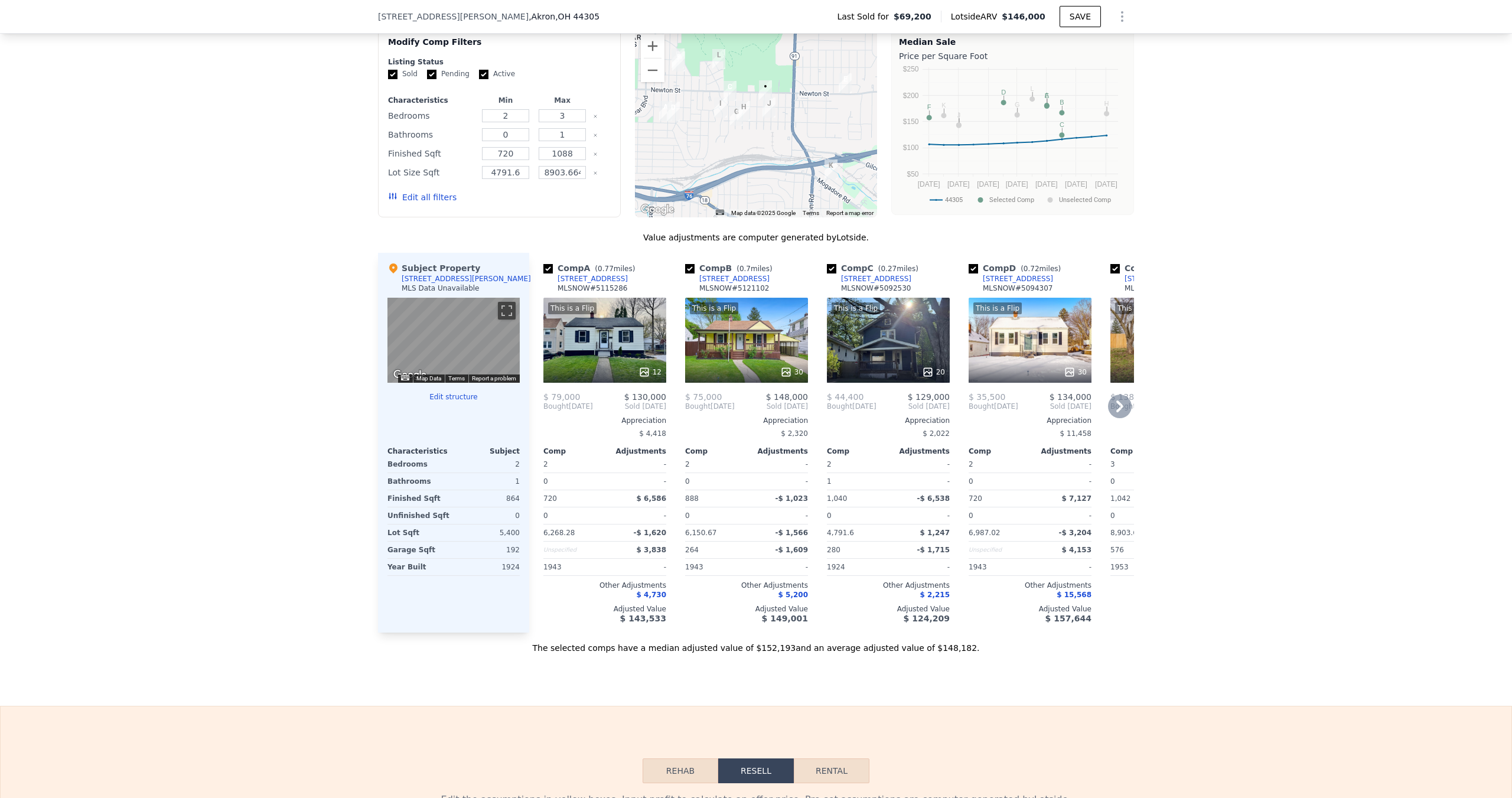
click at [1114, 418] on icon at bounding box center [1119, 406] width 24 height 24
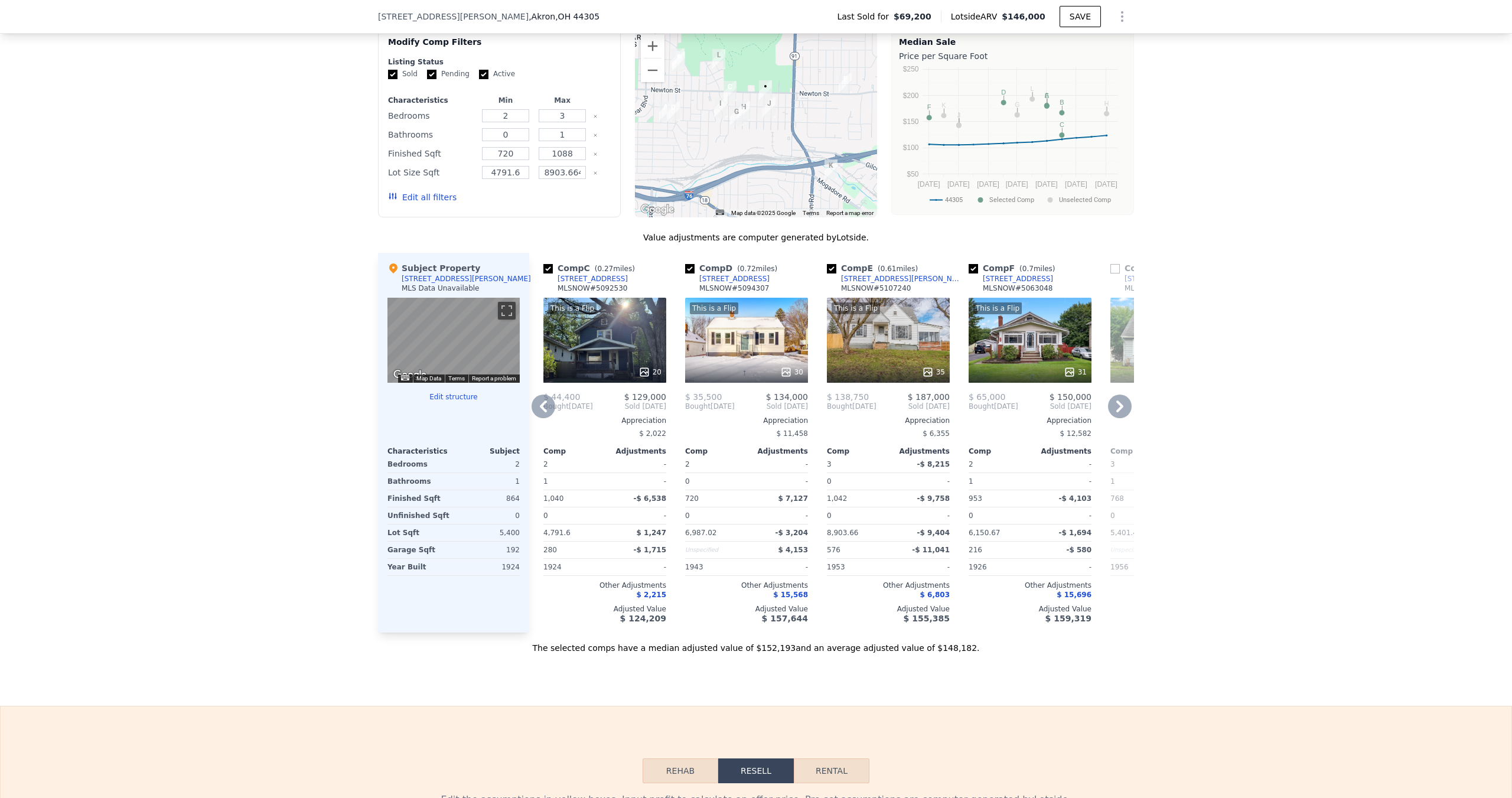
click at [1114, 418] on icon at bounding box center [1119, 406] width 24 height 24
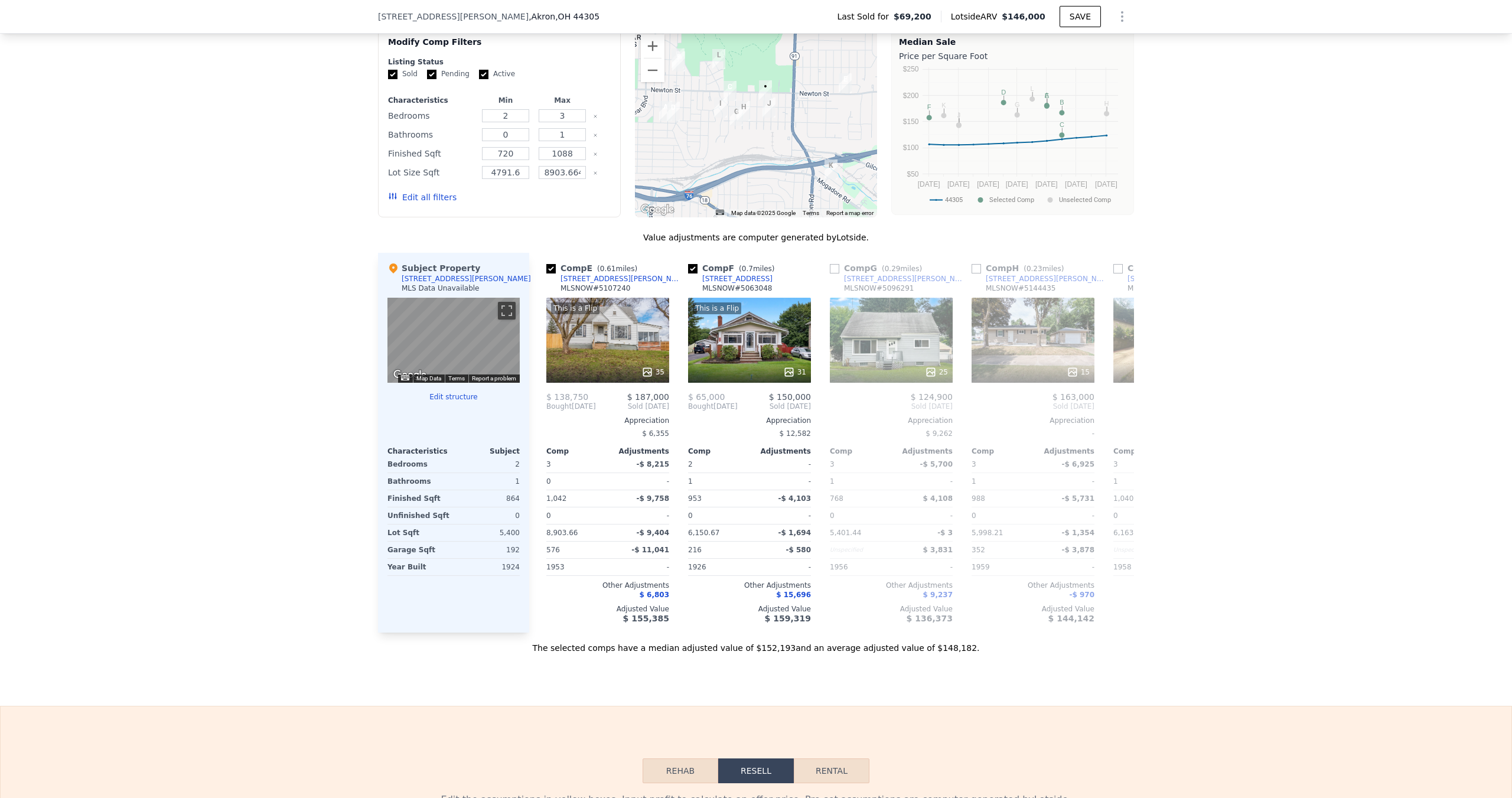
scroll to position [0, 567]
click at [1114, 418] on icon at bounding box center [1119, 406] width 24 height 24
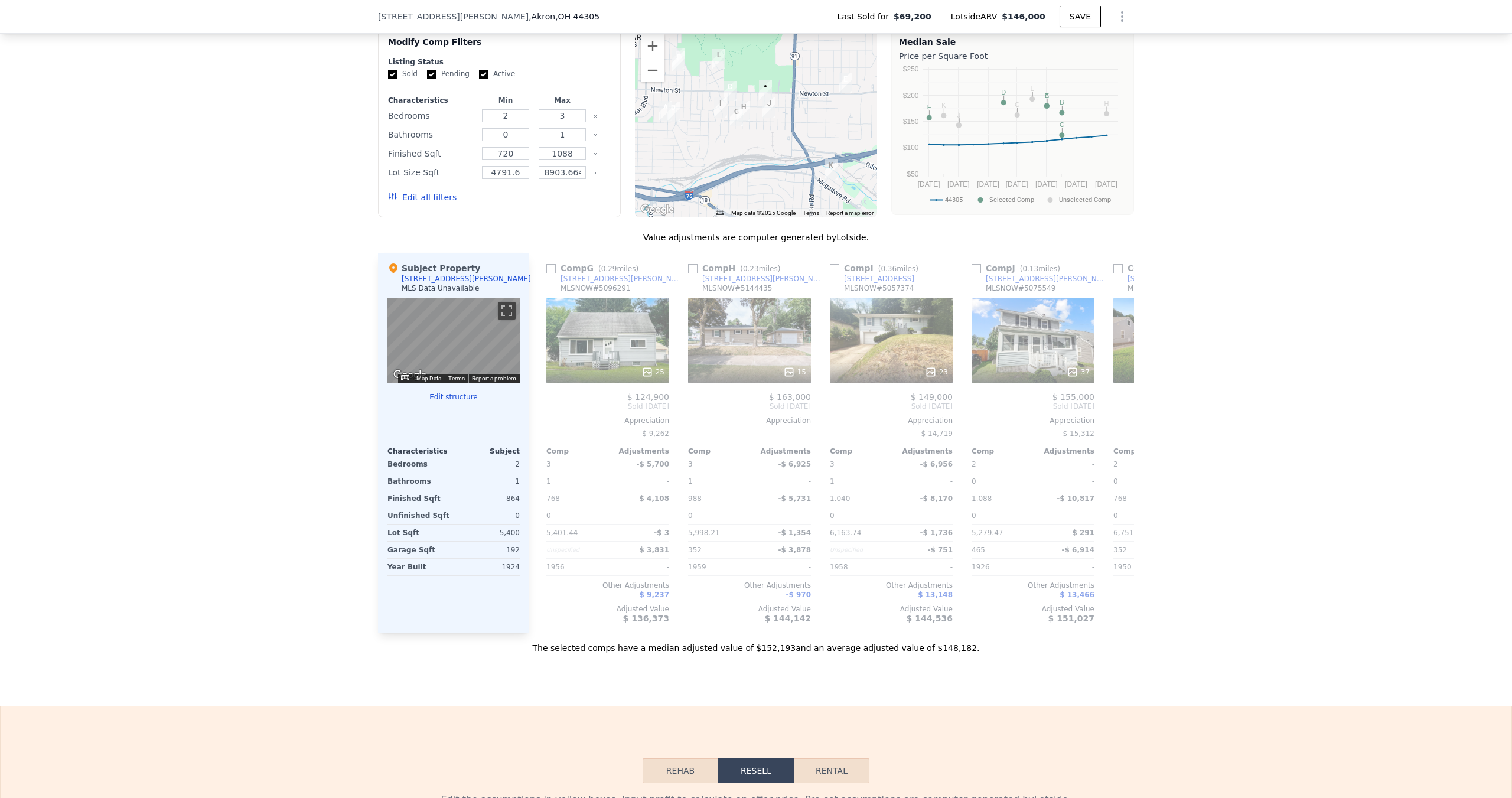
scroll to position [0, 850]
click at [1114, 418] on icon at bounding box center [1119, 406] width 24 height 24
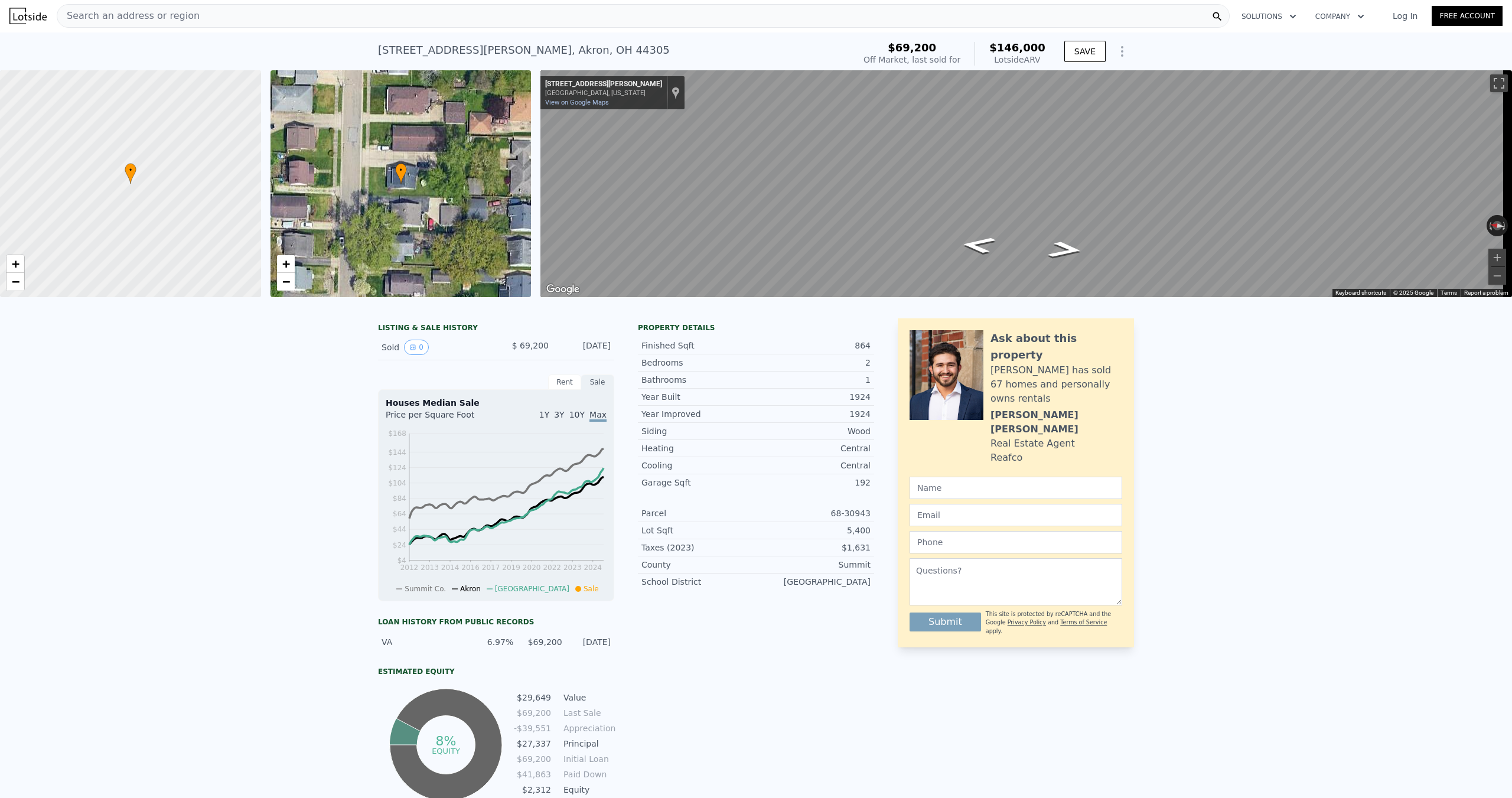
scroll to position [0, 0]
click at [156, 12] on span "Search an address or region" at bounding box center [128, 17] width 142 height 14
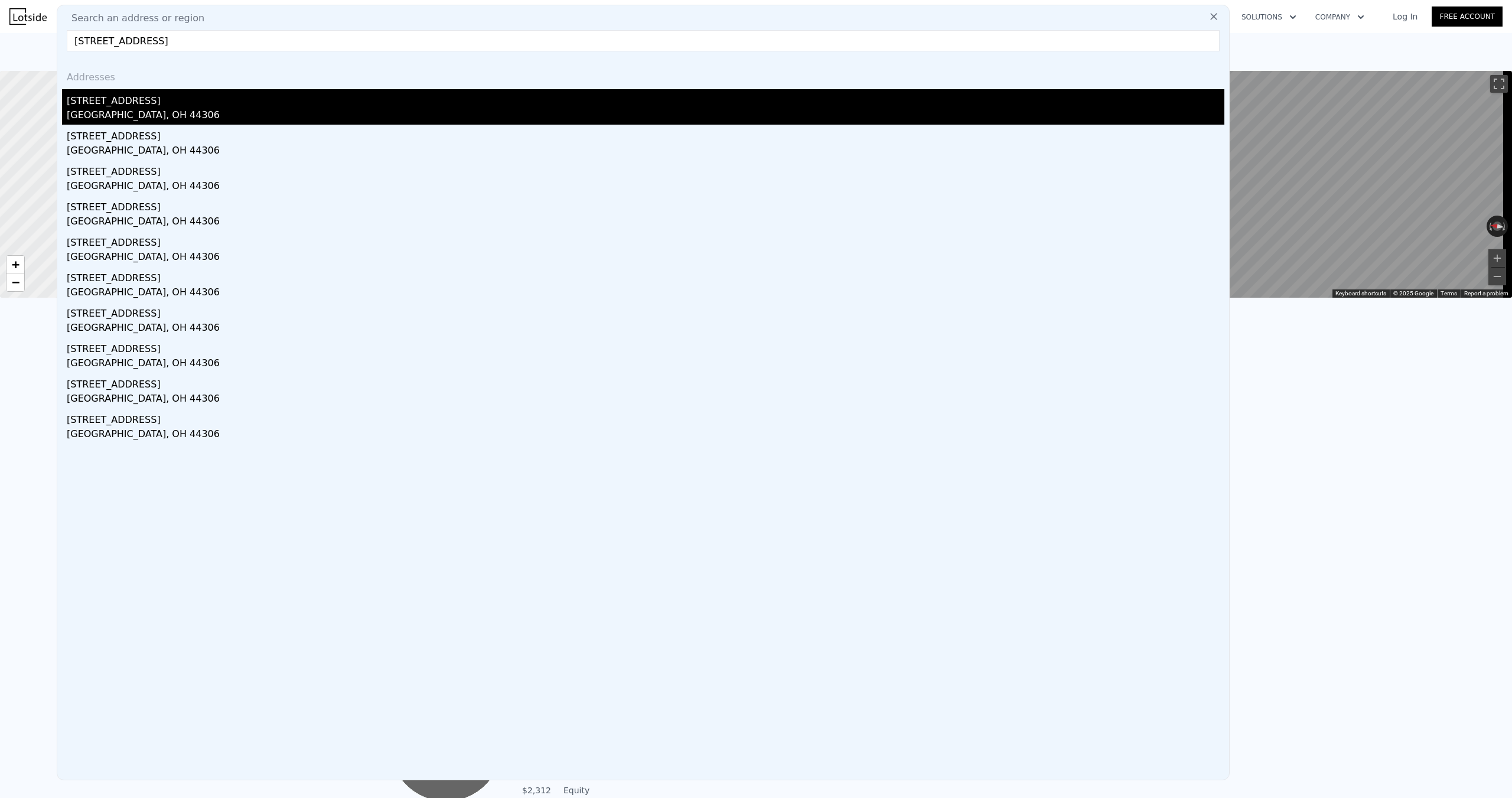
type input "[STREET_ADDRESS]"
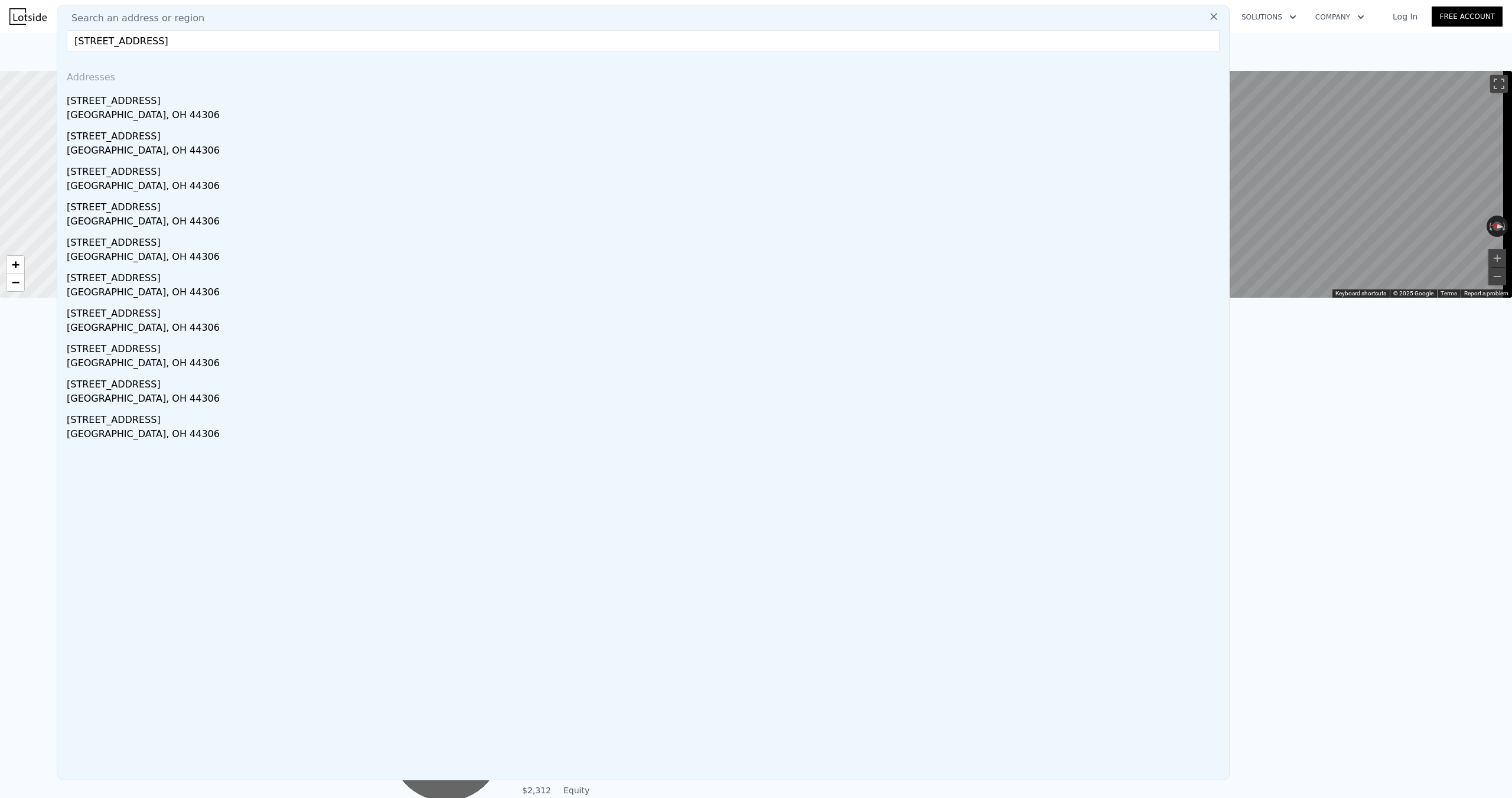
click at [179, 98] on div "[STREET_ADDRESS]" at bounding box center [645, 98] width 1157 height 19
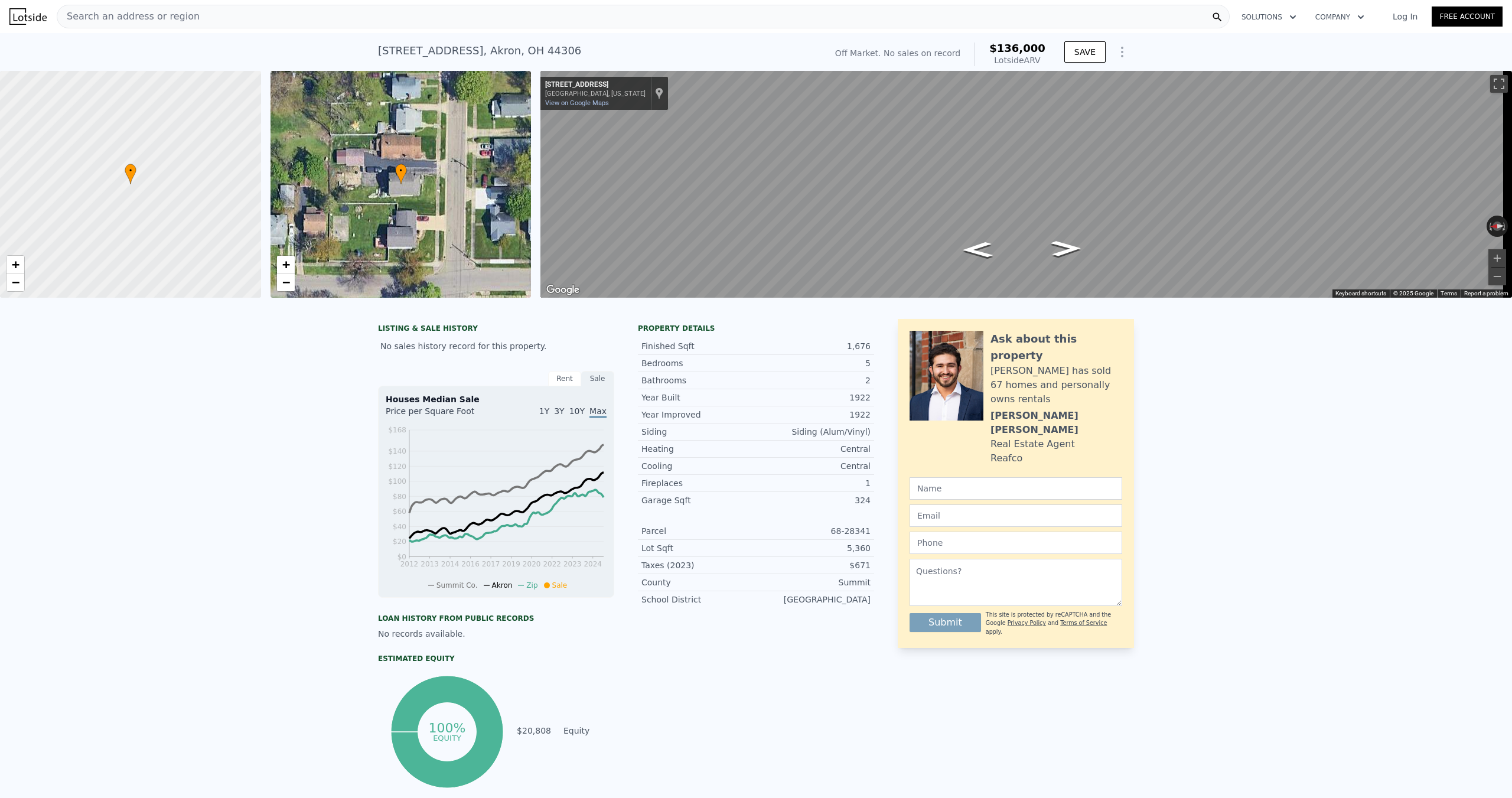
click at [189, 19] on div "Search an address or region" at bounding box center [643, 16] width 1173 height 24
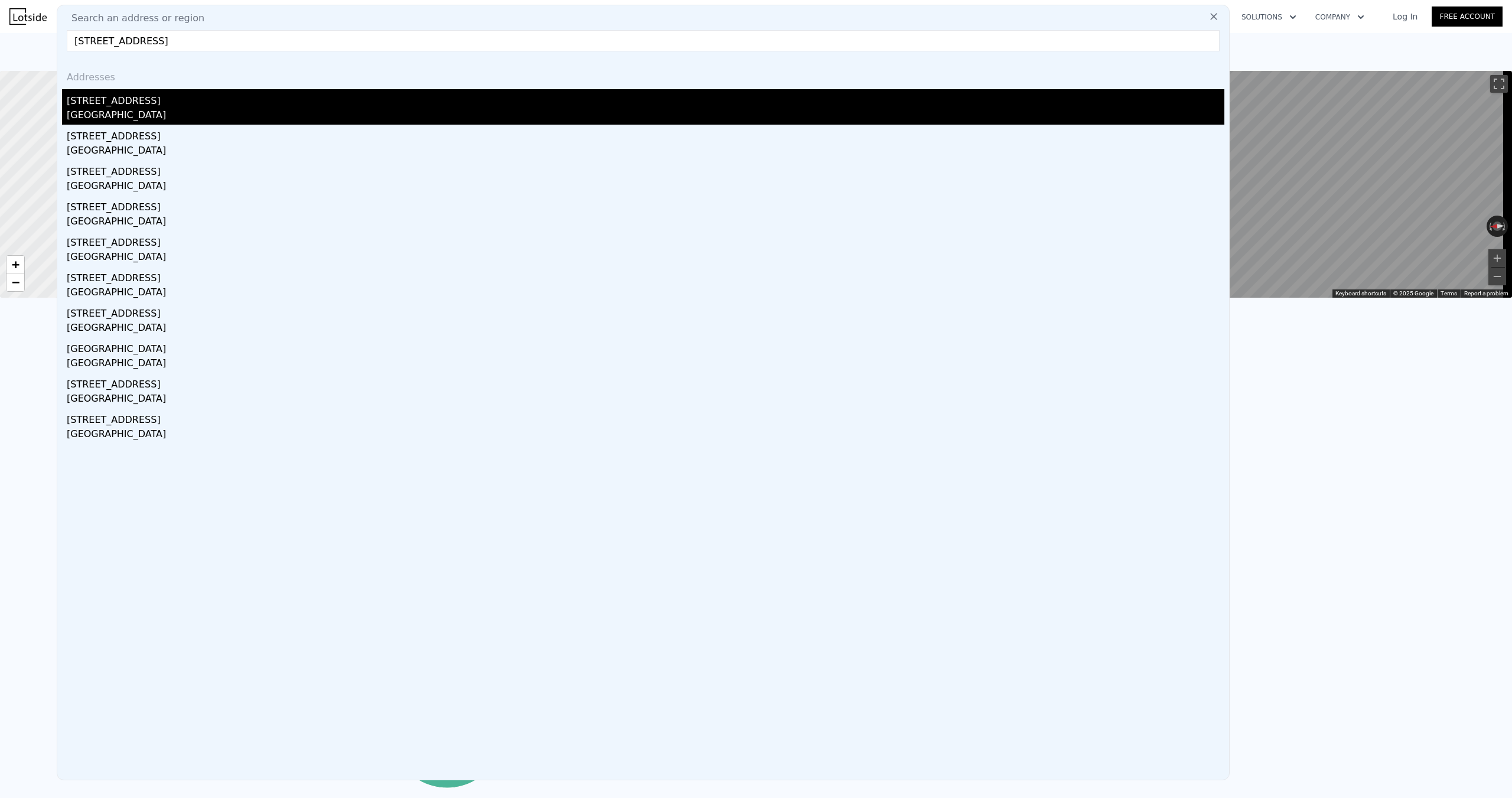
type input "[STREET_ADDRESS]"
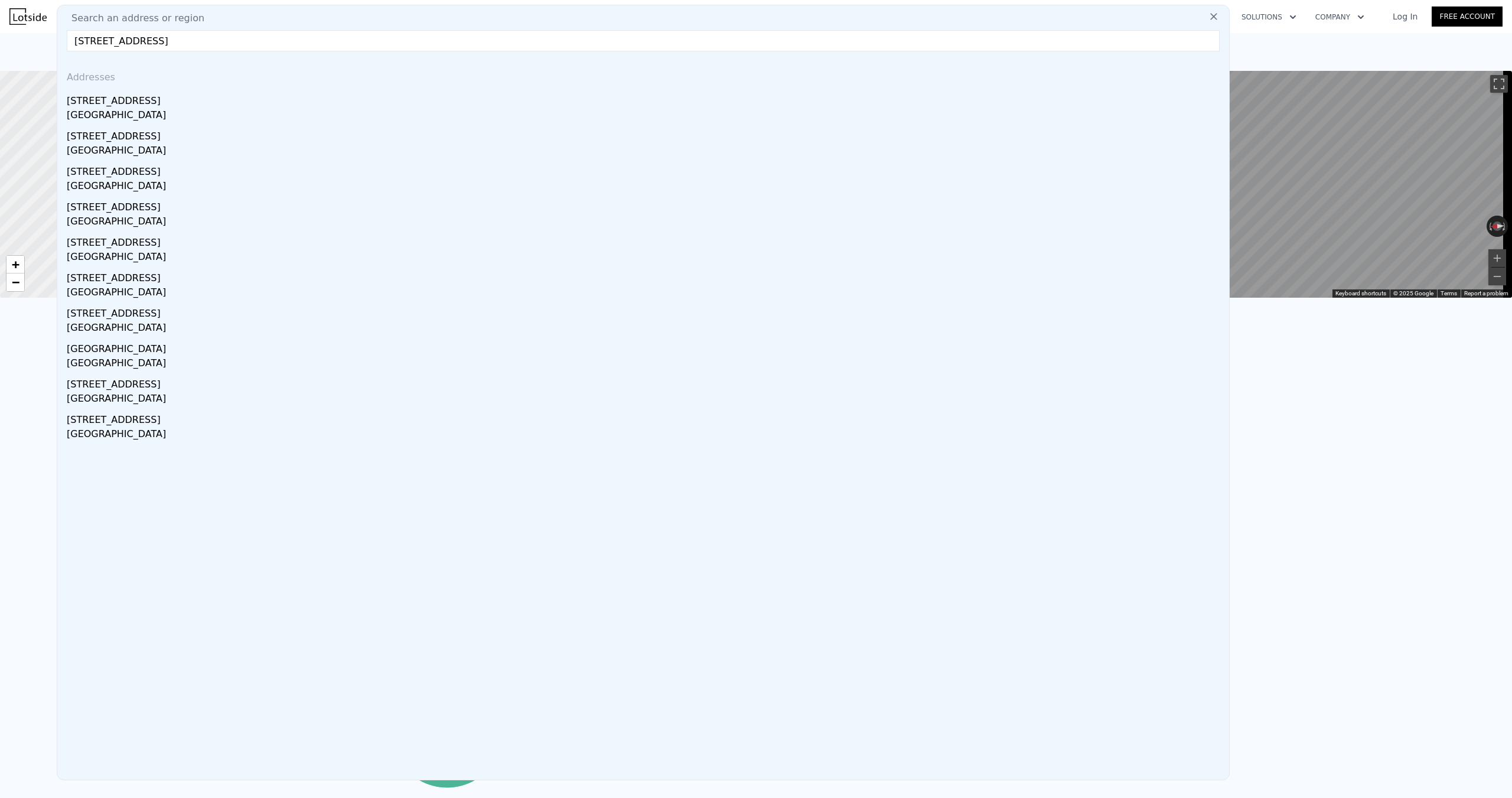
click at [132, 108] on div "[GEOGRAPHIC_DATA]" at bounding box center [645, 116] width 1157 height 17
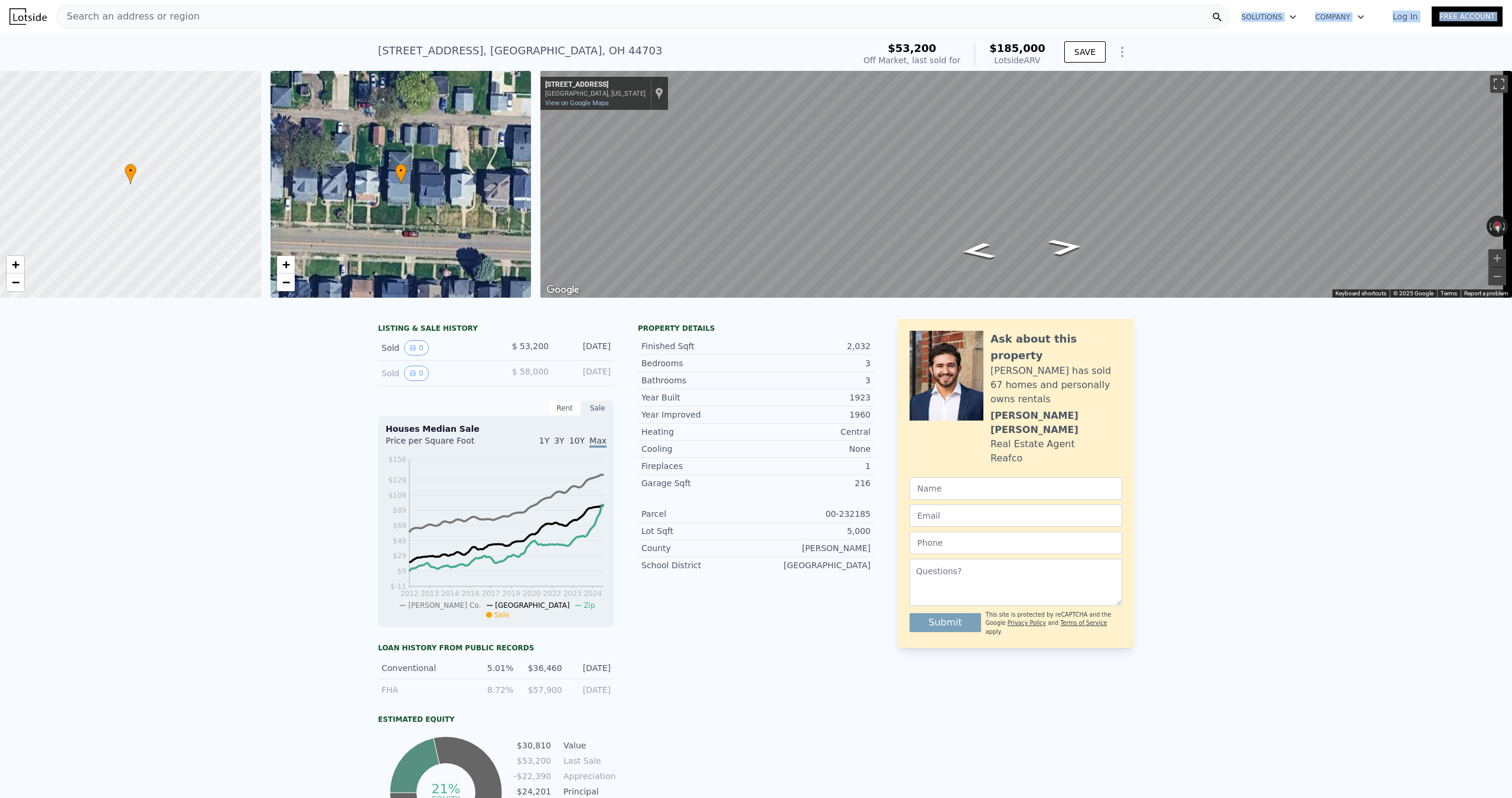
drag, startPoint x: 204, startPoint y: 33, endPoint x: 208, endPoint y: 21, distance: 12.6
click at [208, 20] on div "Search an address or region" at bounding box center [643, 16] width 1173 height 24
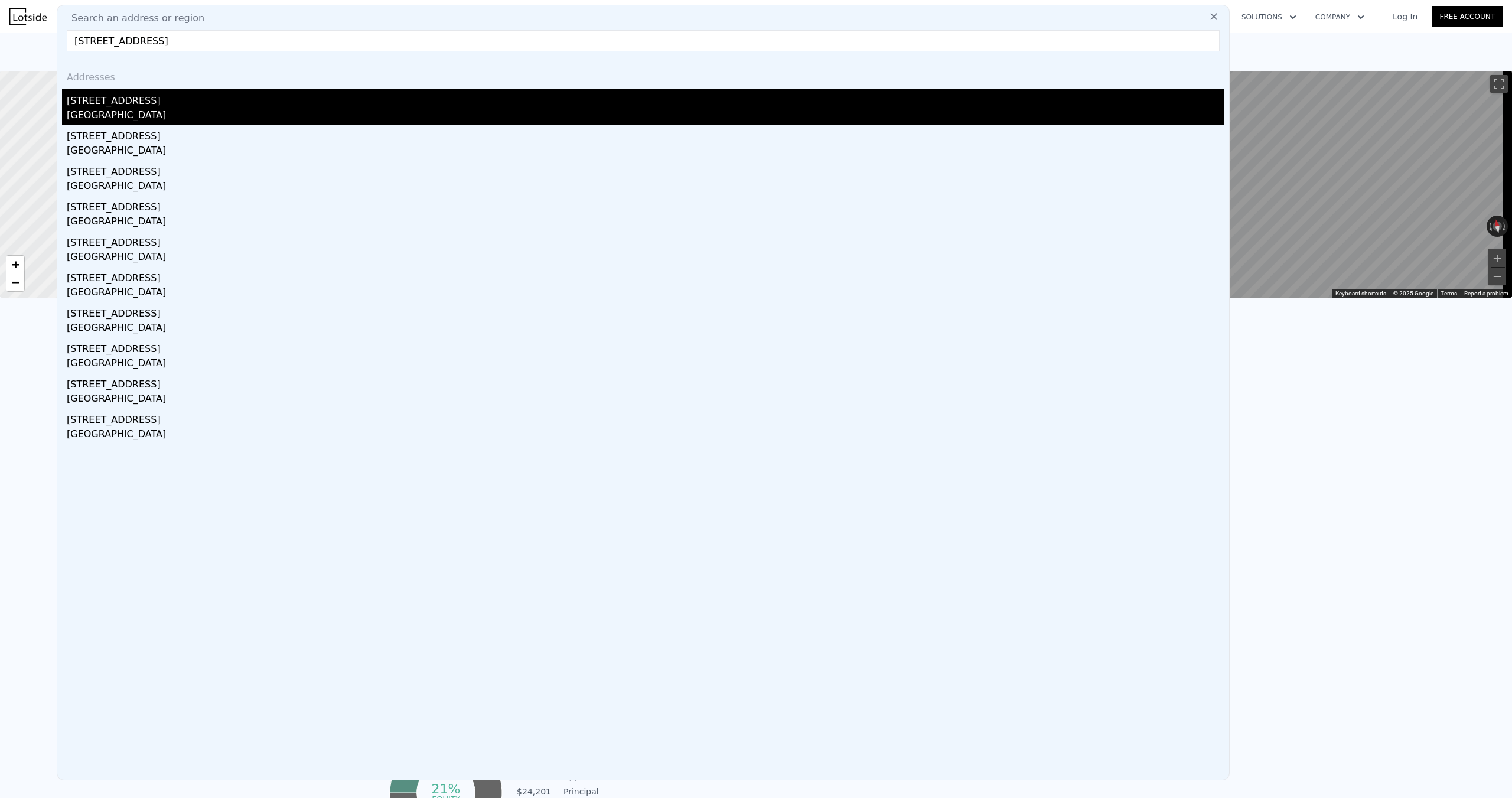
type input "[STREET_ADDRESS]"
click at [204, 116] on div "[GEOGRAPHIC_DATA]" at bounding box center [645, 116] width 1157 height 17
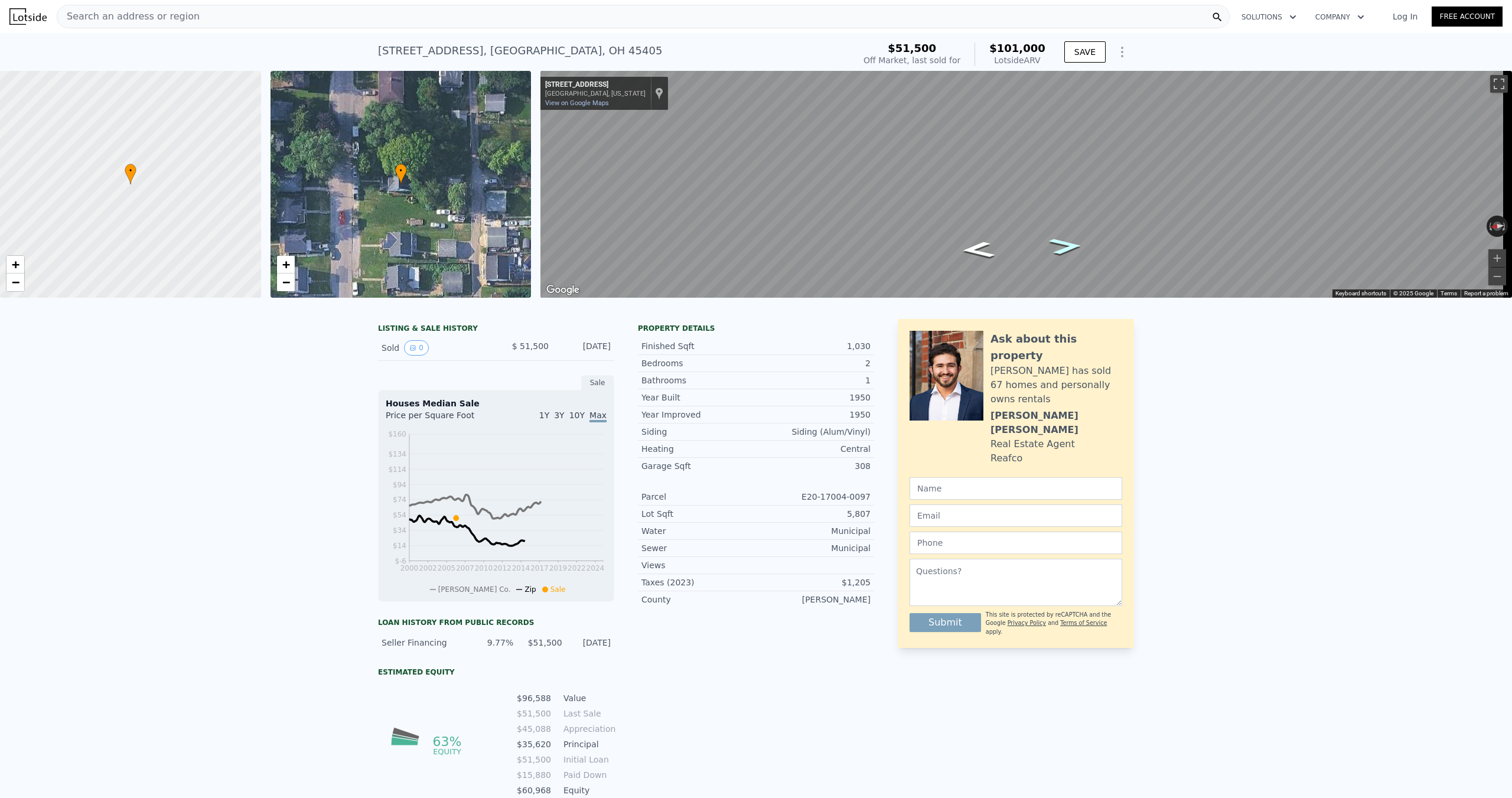
click at [1066, 251] on icon "Go South, Merrimac Ave" at bounding box center [1065, 246] width 62 height 24
click at [995, 260] on div "Map" at bounding box center [1026, 184] width 972 height 227
click at [217, 21] on div "Search an address or region" at bounding box center [643, 16] width 1173 height 24
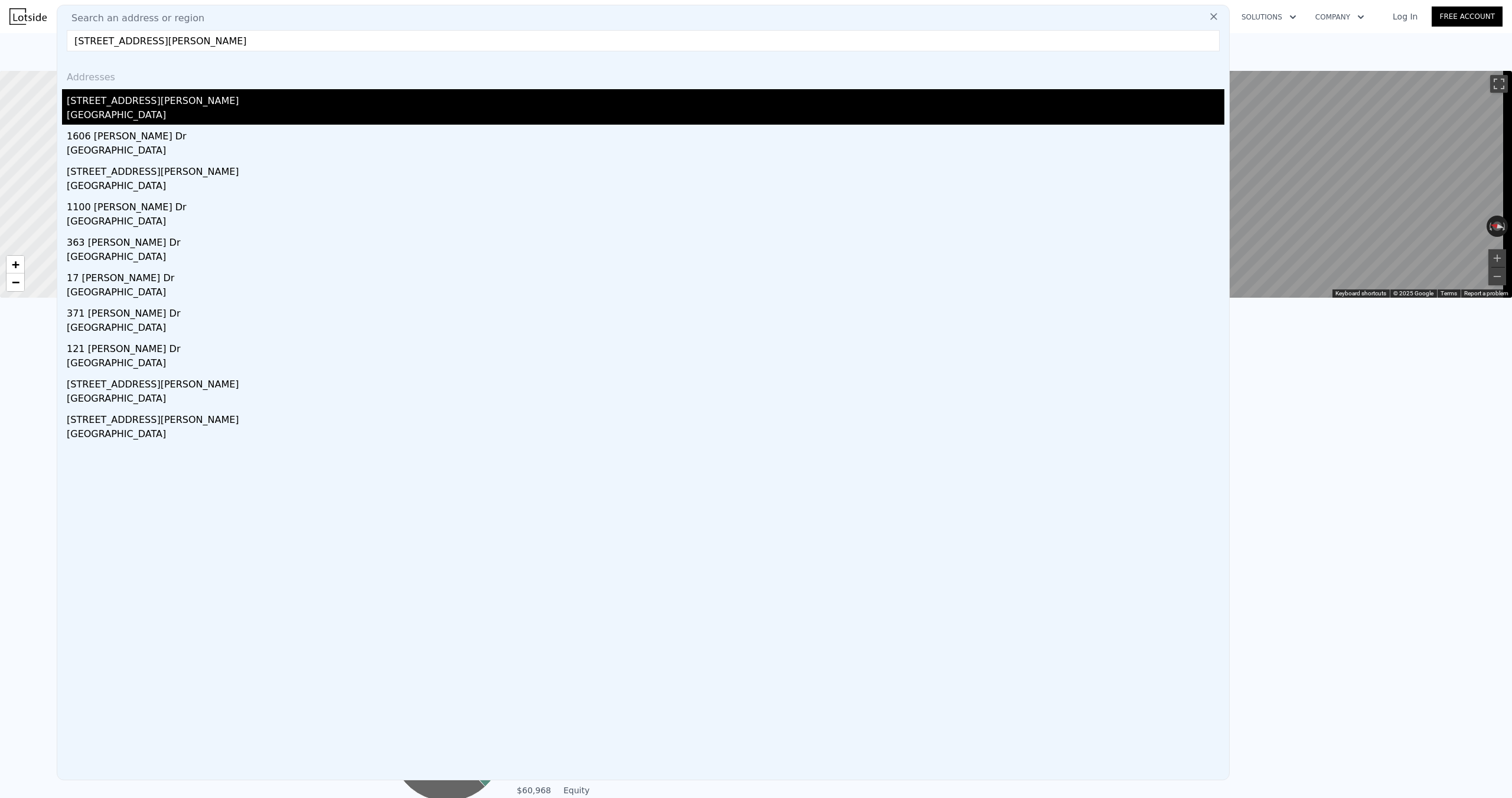
type input "[STREET_ADDRESS][PERSON_NAME]"
click at [159, 115] on div "[GEOGRAPHIC_DATA]" at bounding box center [645, 116] width 1157 height 17
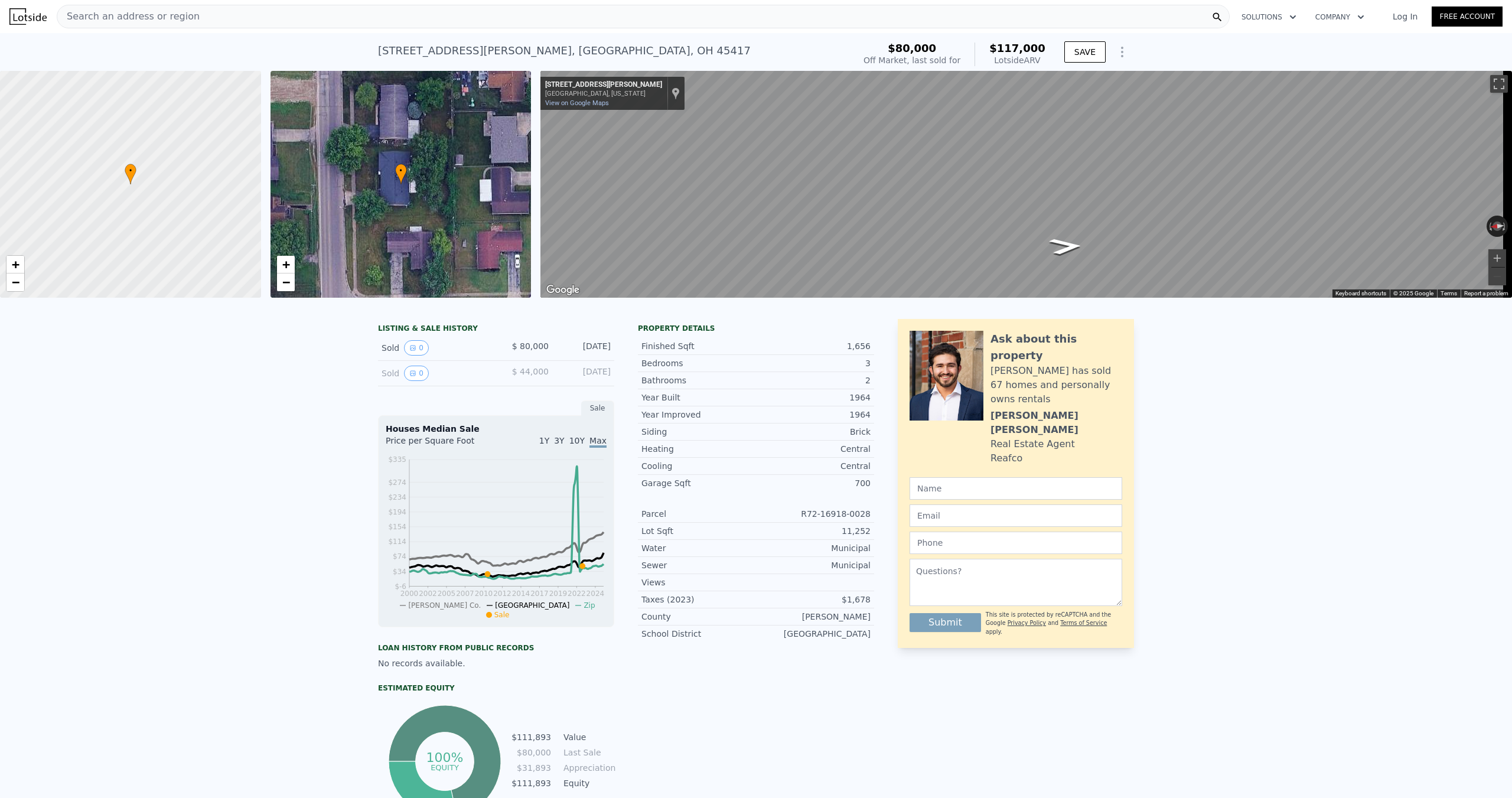
click at [256, 9] on div "Search an address or region" at bounding box center [643, 16] width 1173 height 24
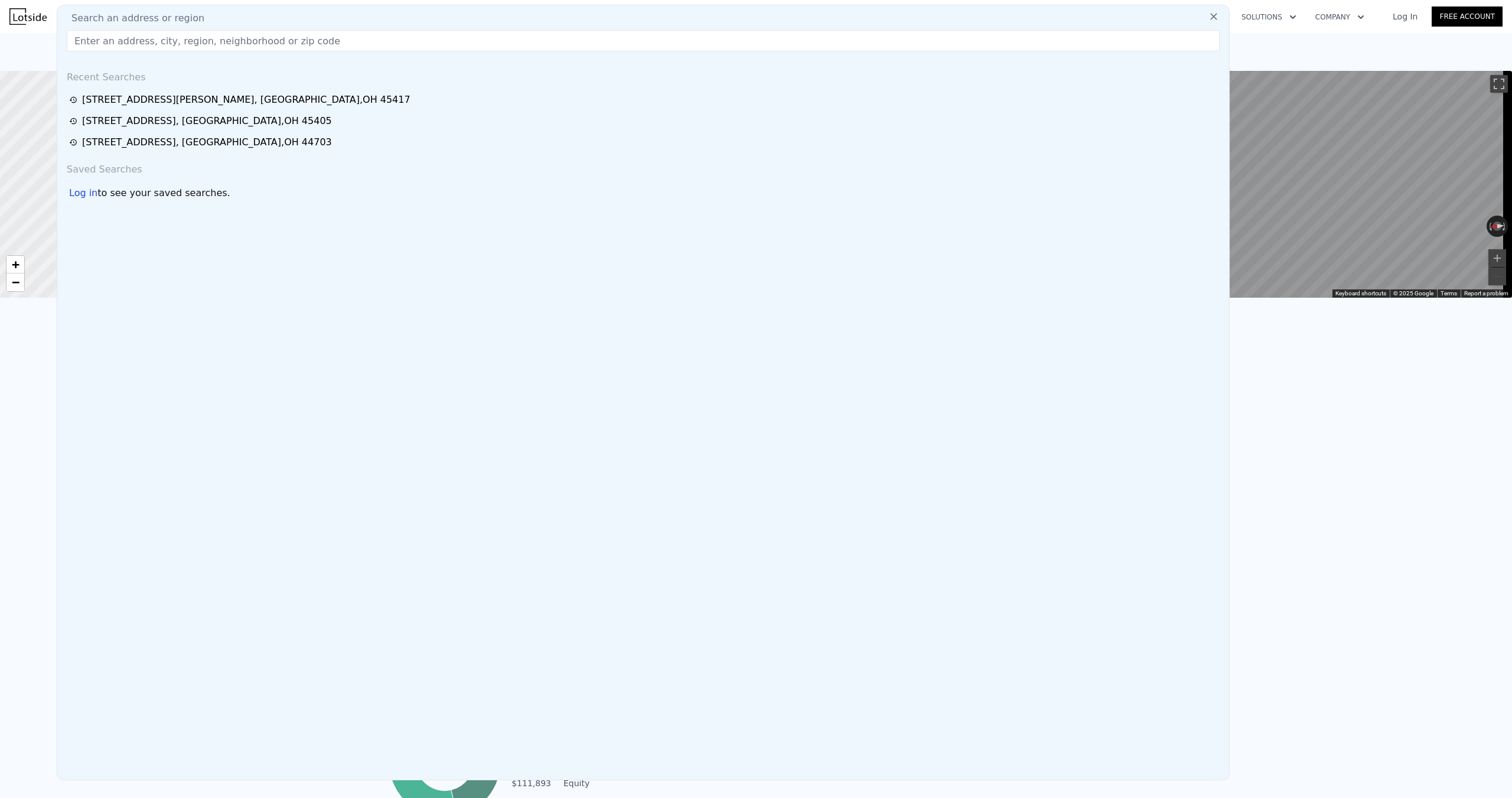
drag, startPoint x: 195, startPoint y: 120, endPoint x: 285, endPoint y: 128, distance: 90.4
click at [195, 120] on div "[STREET_ADDRESS]" at bounding box center [207, 121] width 250 height 14
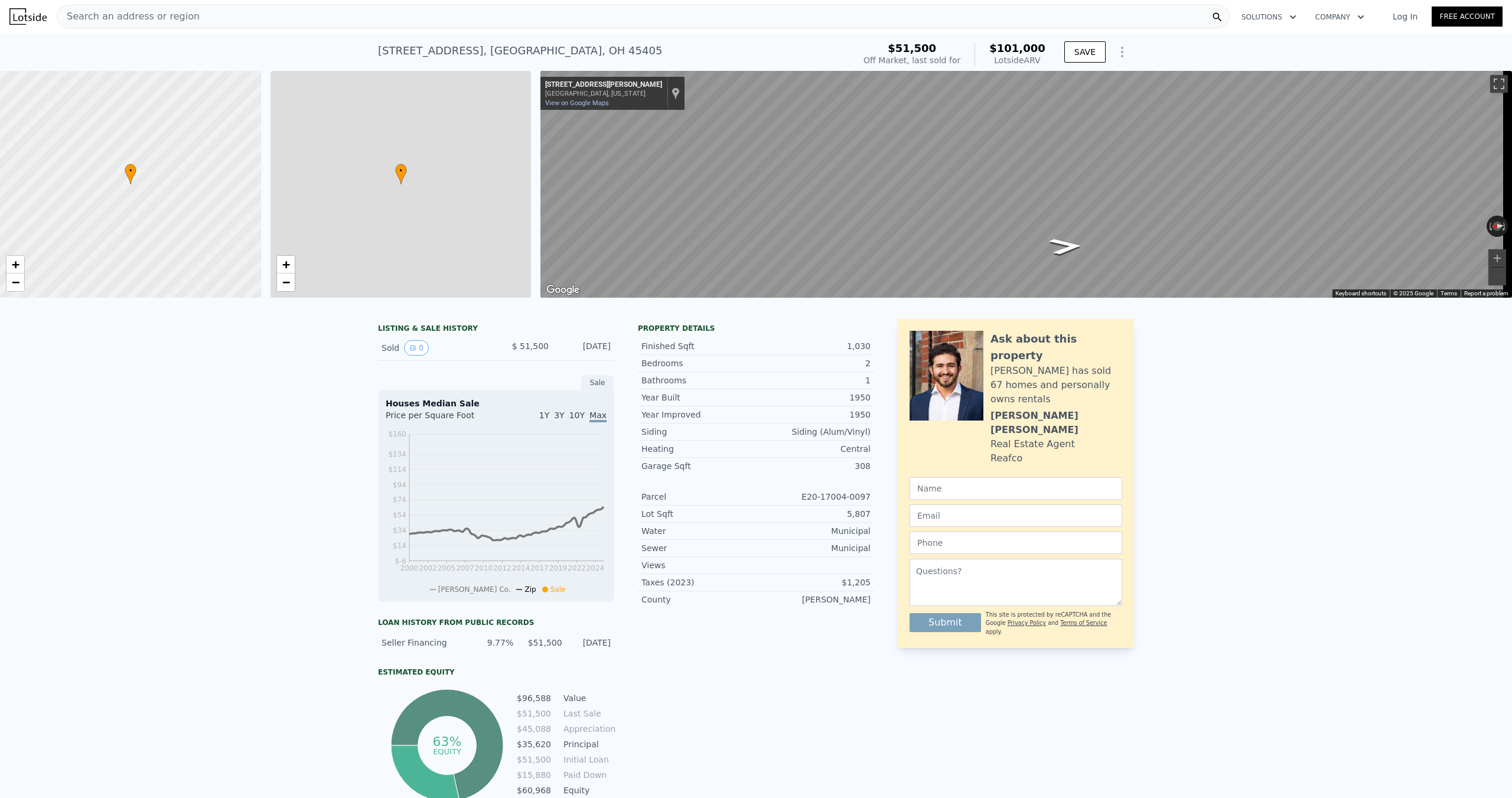
type input "2"
type input "4"
type input "2.5"
type input "1028"
type input "2330"
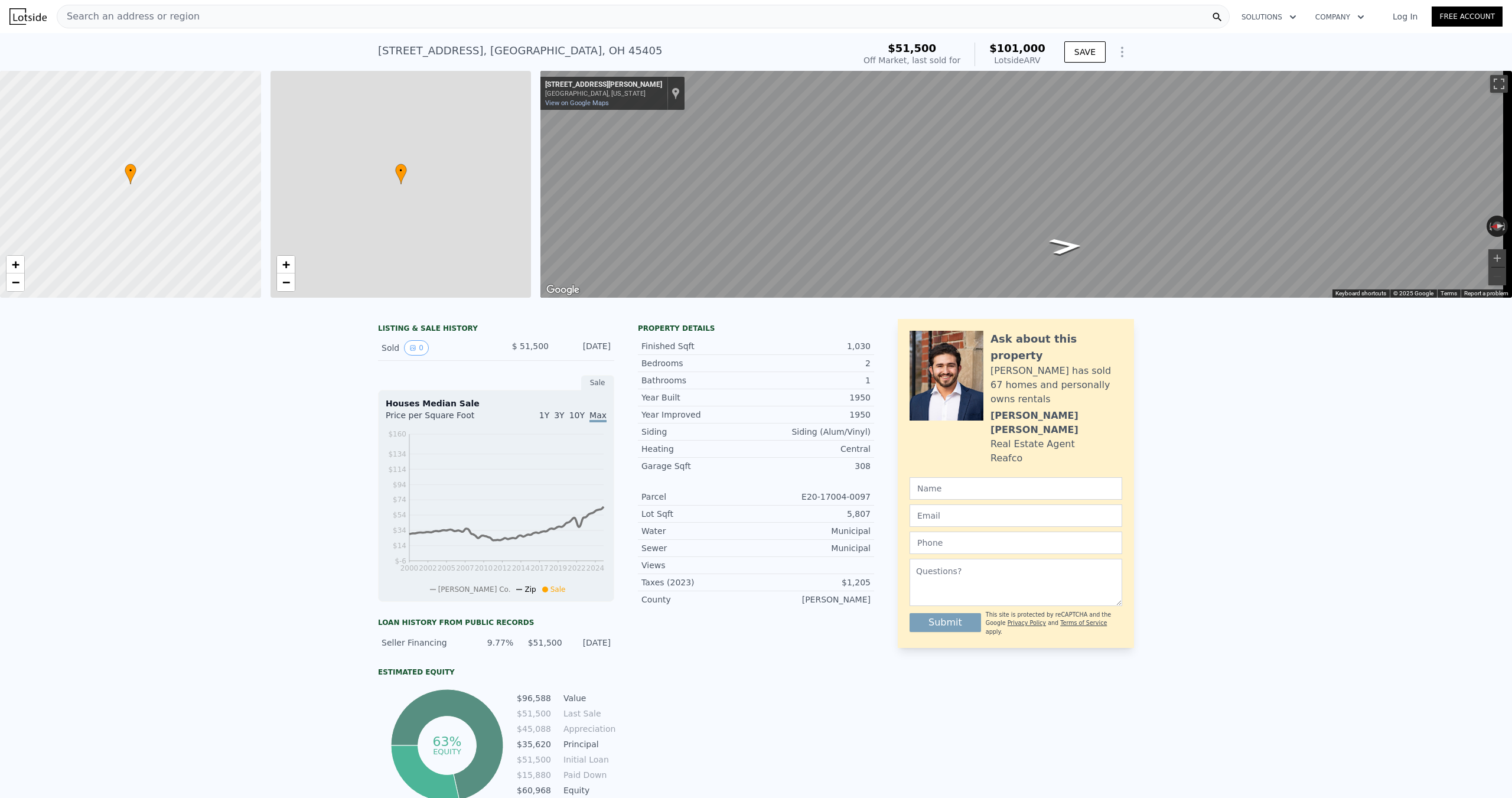
type input "5662.8"
type input "78408"
type input "$ 101,000"
type input "$ 39,425"
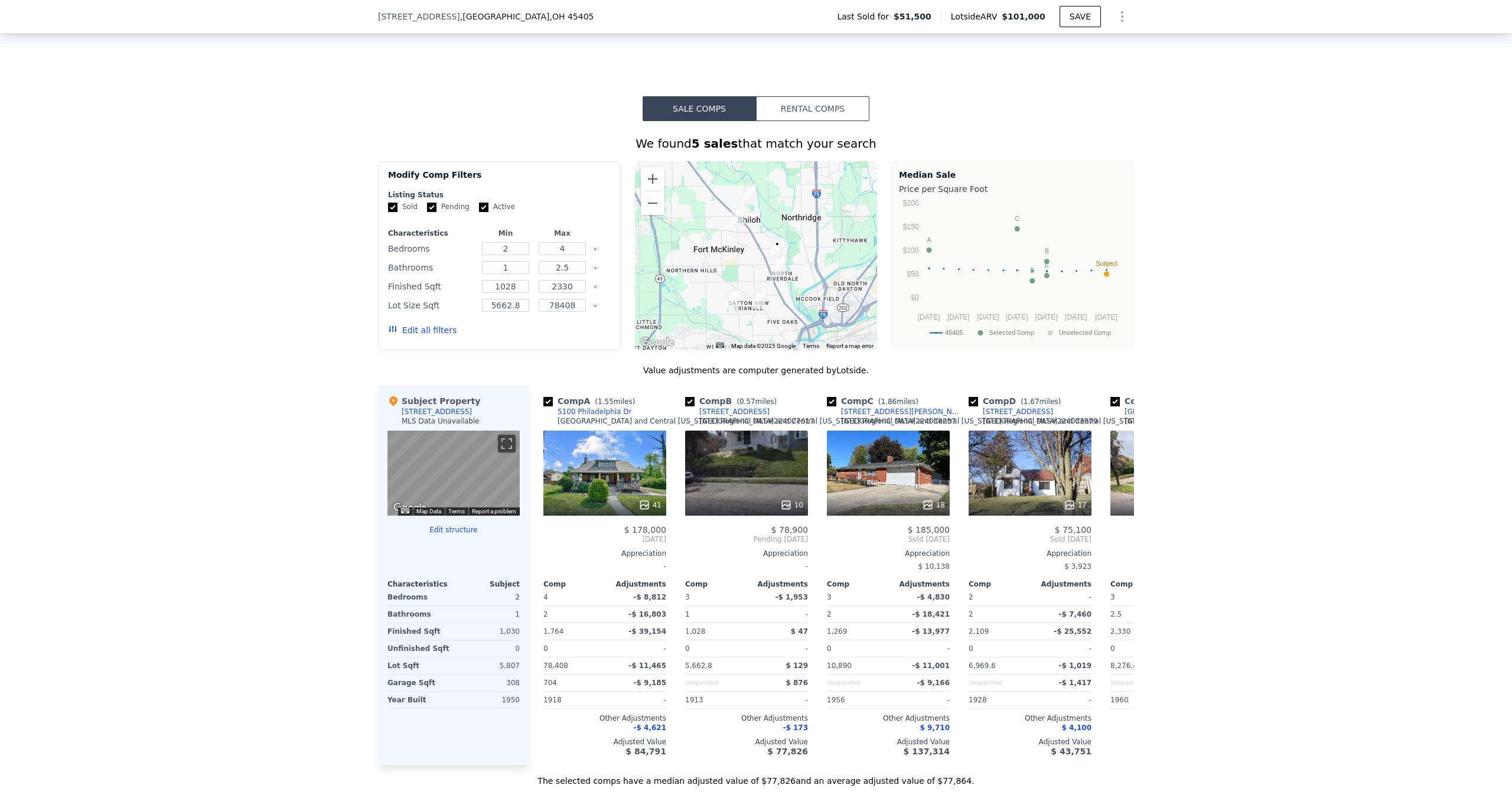
scroll to position [822, 0]
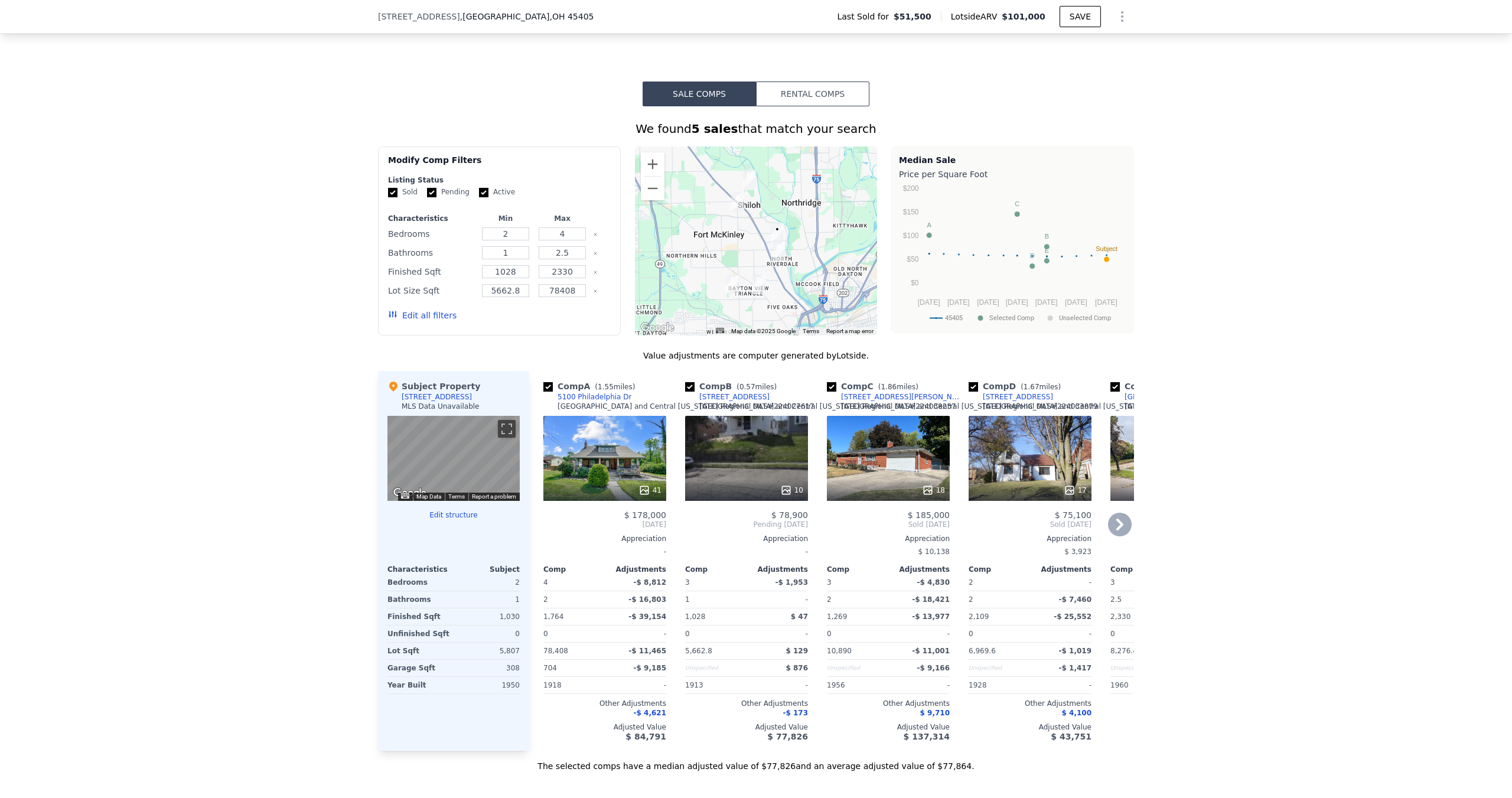
click at [1125, 543] on div "Appreciation" at bounding box center [1171, 538] width 123 height 10
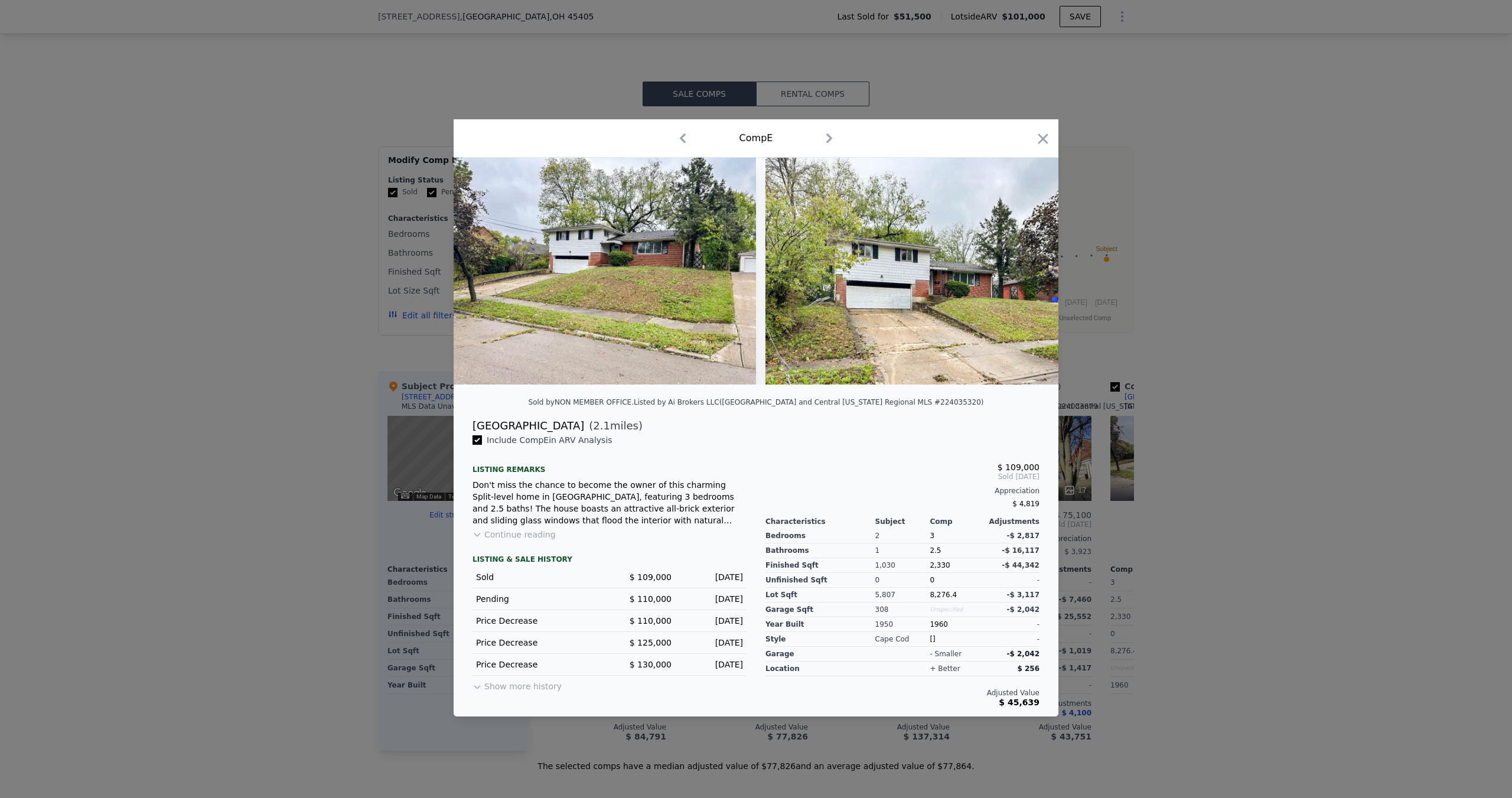
click at [1131, 525] on div at bounding box center [756, 399] width 1512 height 798
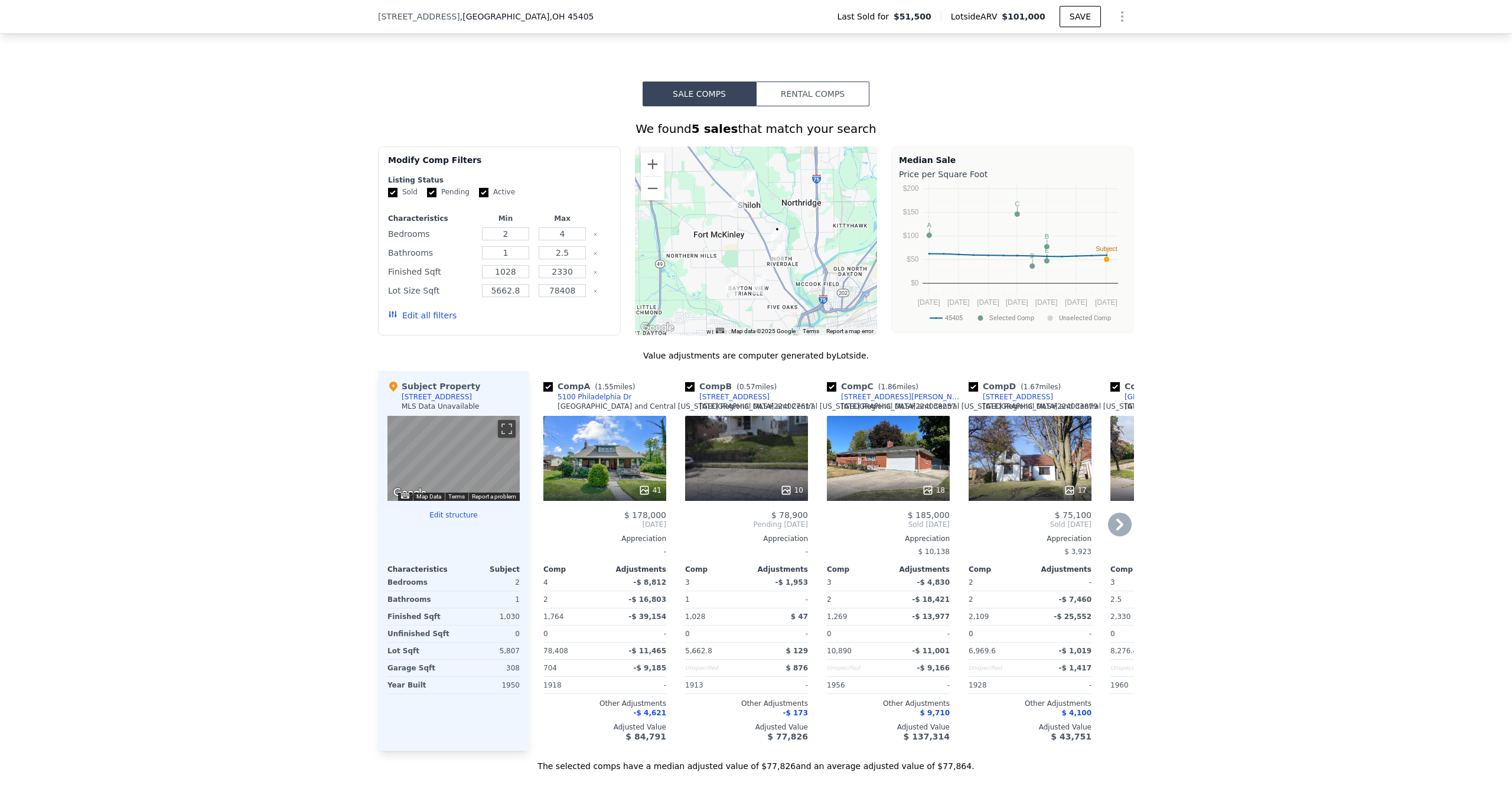
click at [1118, 530] on icon at bounding box center [1119, 524] width 24 height 24
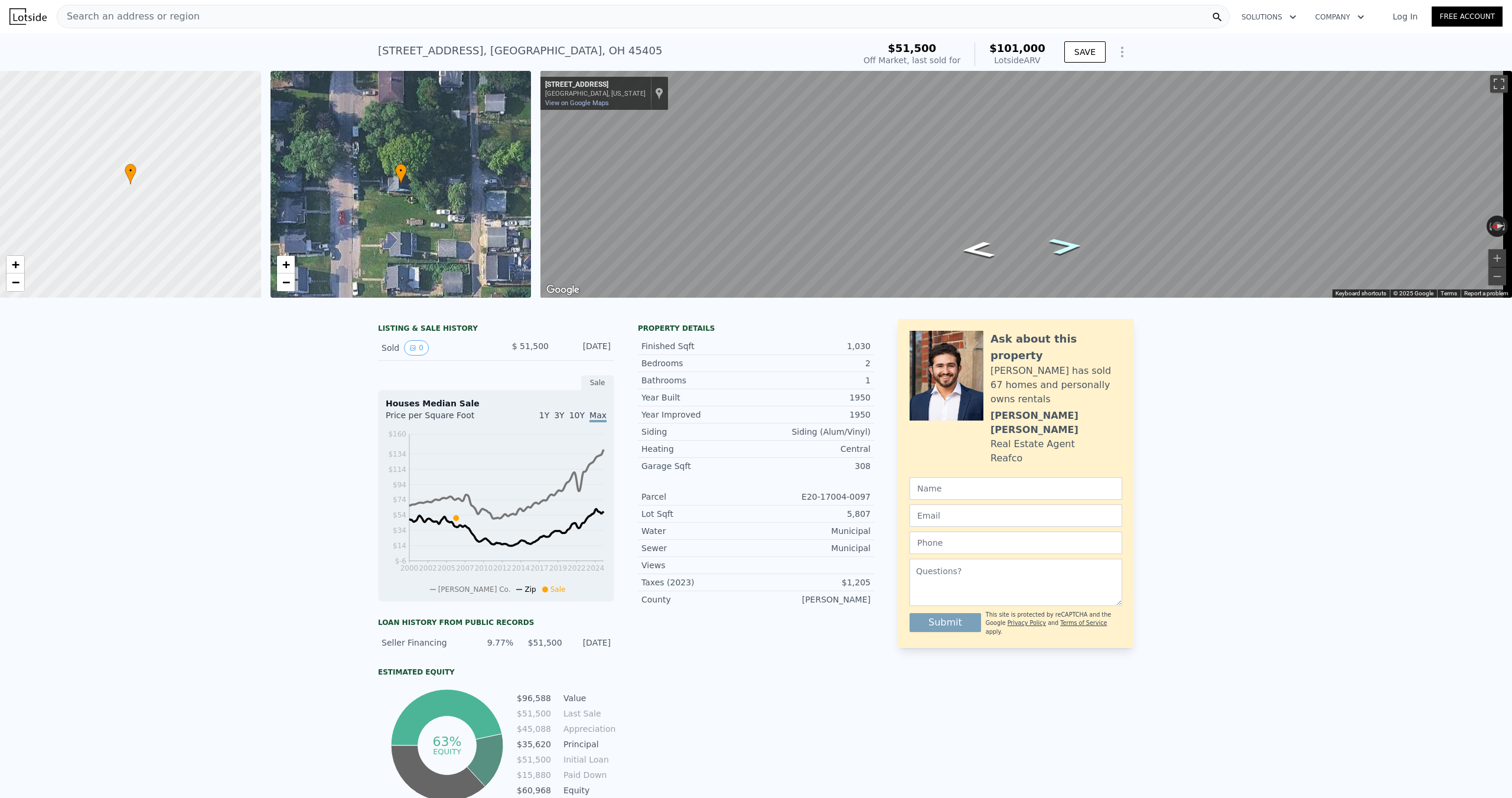
click at [1053, 239] on icon "Go South, Merrimac Ave" at bounding box center [1065, 246] width 62 height 24
click at [1061, 251] on icon "Go South, Merrimac Ave" at bounding box center [1065, 246] width 62 height 24
click at [224, 24] on div "Search an address or region" at bounding box center [643, 16] width 1173 height 24
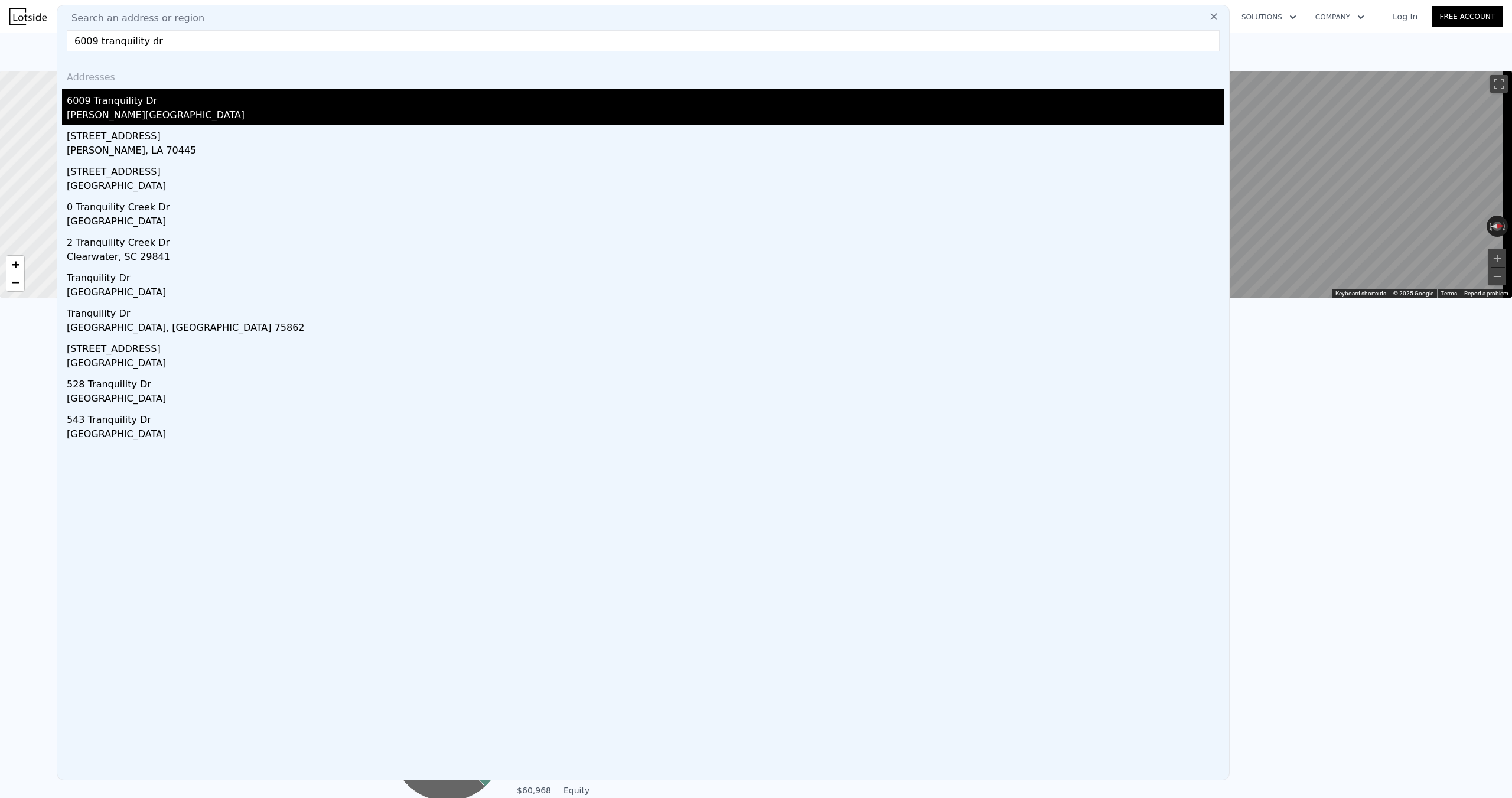
type input "6009 tranquility dr"
click at [161, 111] on div "[PERSON_NAME][GEOGRAPHIC_DATA]" at bounding box center [645, 116] width 1157 height 17
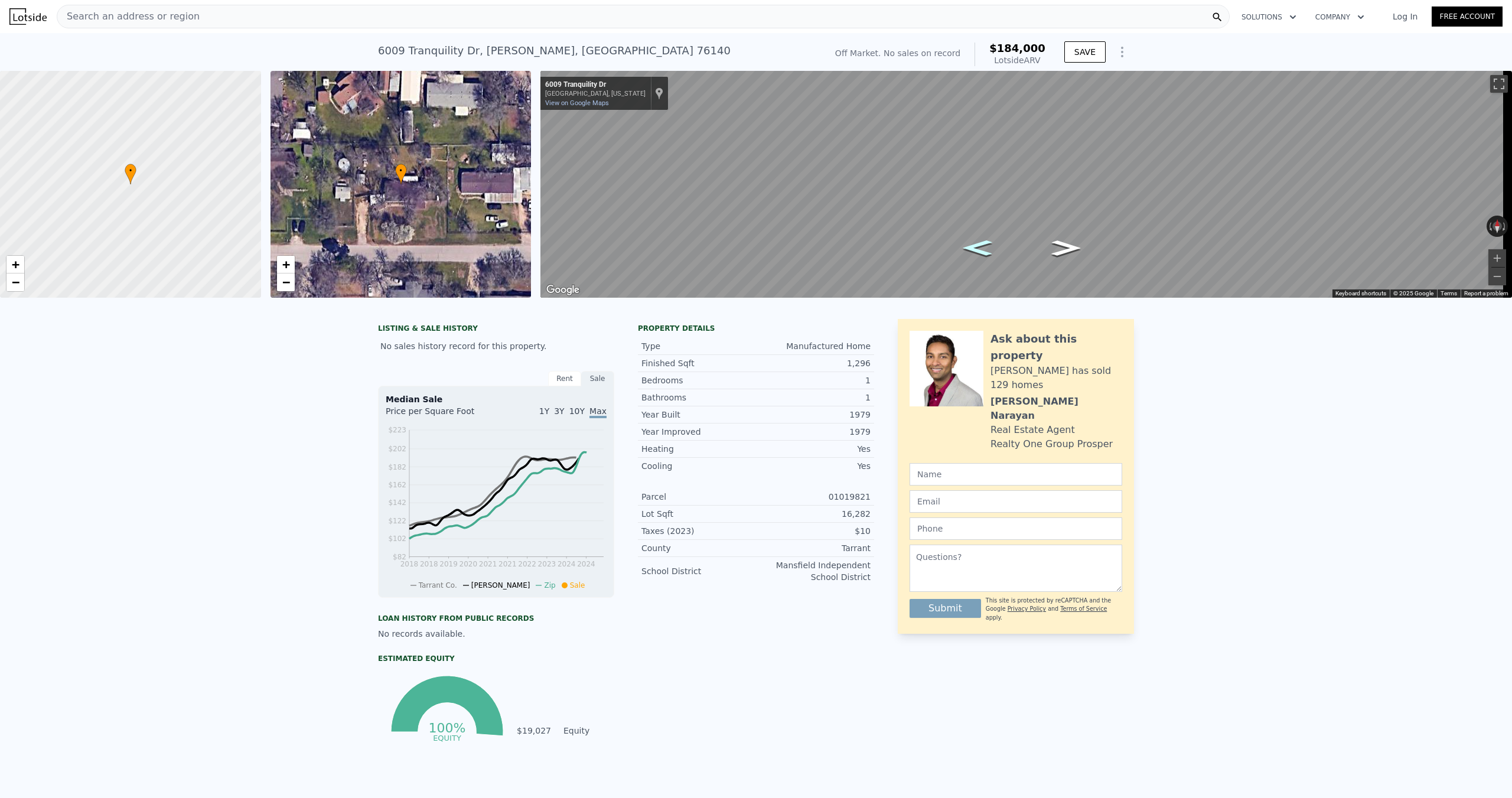
click at [995, 245] on icon "Go West, Tranquility Dr" at bounding box center [978, 248] width 54 height 22
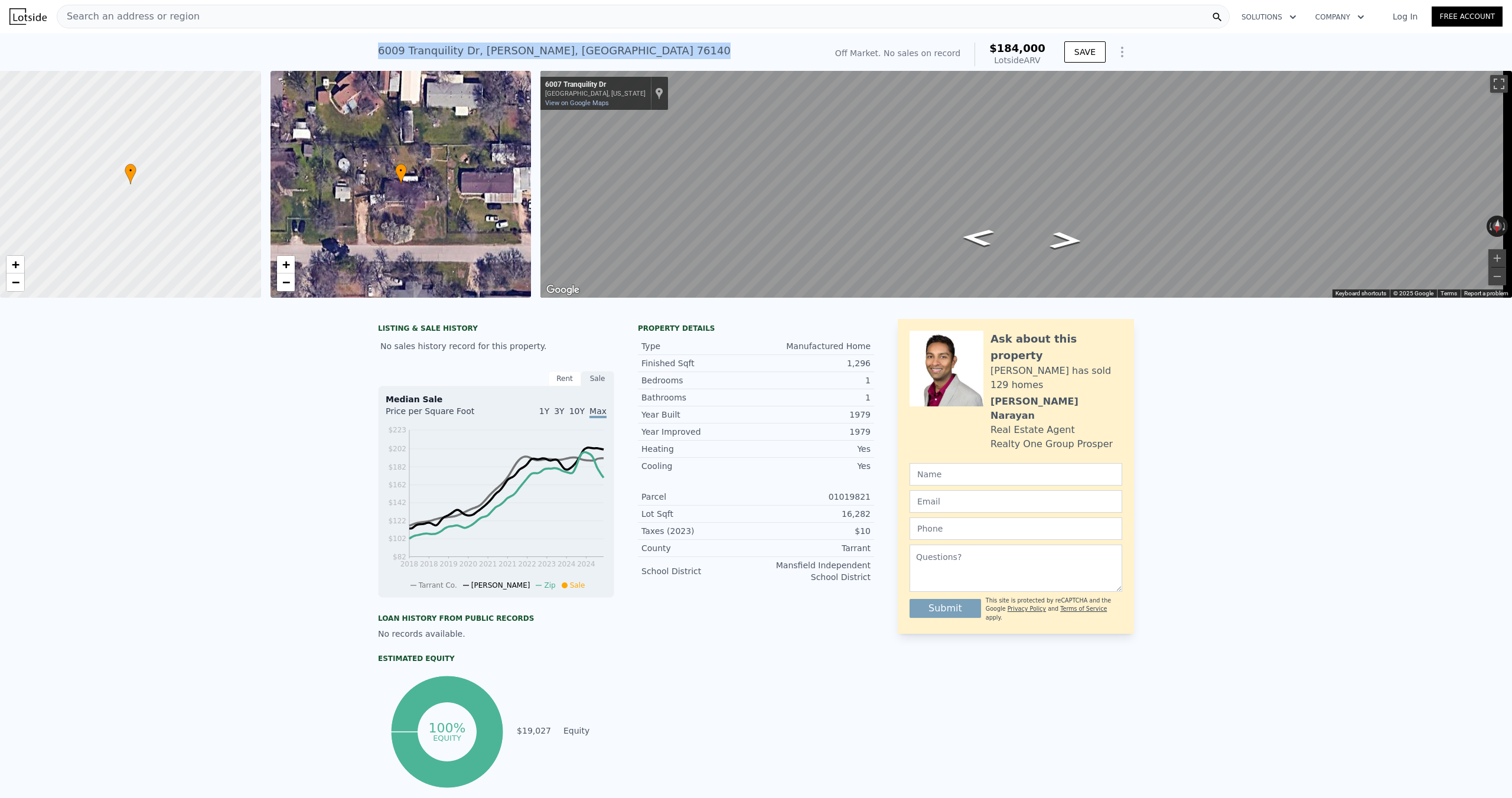
drag, startPoint x: 573, startPoint y: 50, endPoint x: 362, endPoint y: 43, distance: 211.1
click at [362, 43] on div "[STREET_ADDRESS][PERSON_NAME] No sales on record (~ARV $184k ) Off Market. No s…" at bounding box center [756, 51] width 1512 height 38
copy div "[STREET_ADDRESS][PERSON_NAME]"
